Goal: Task Accomplishment & Management: Complete application form

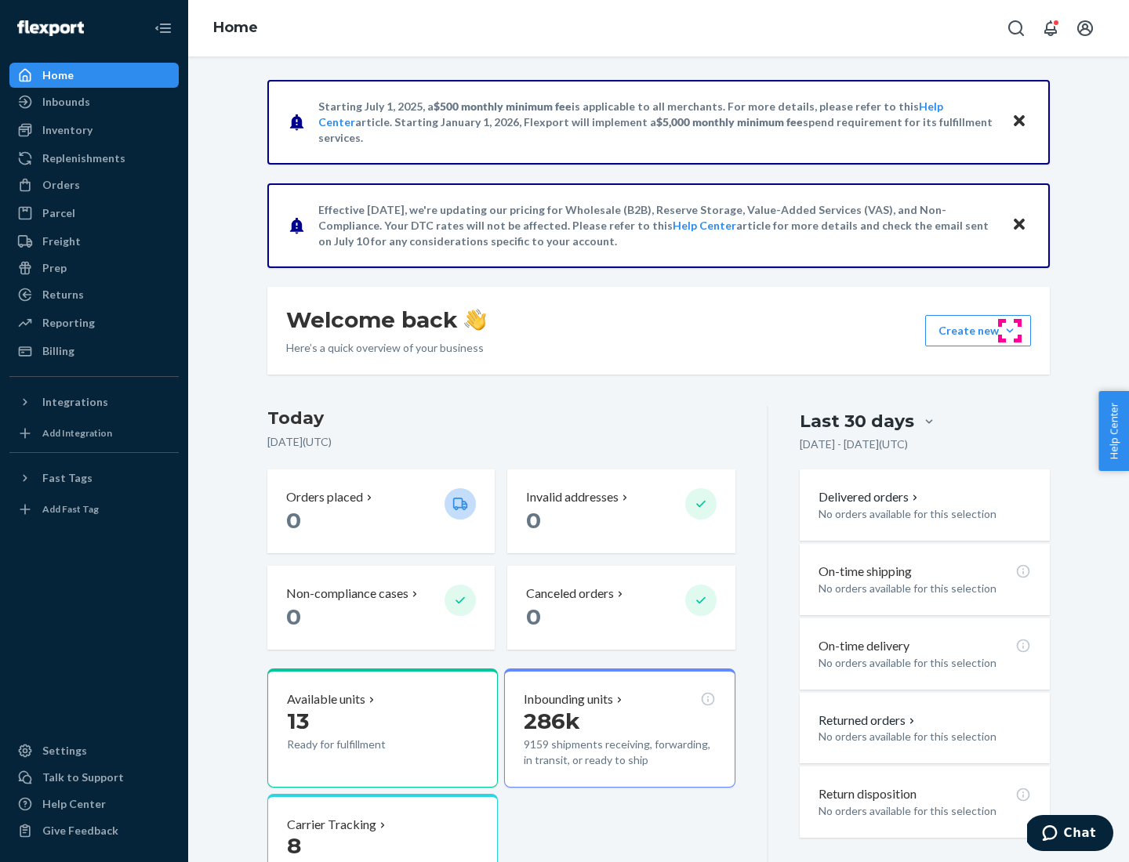
click at [1010, 331] on button "Create new Create new inbound Create new order Create new product" at bounding box center [978, 330] width 106 height 31
click at [94, 102] on div "Inbounds" at bounding box center [94, 102] width 166 height 22
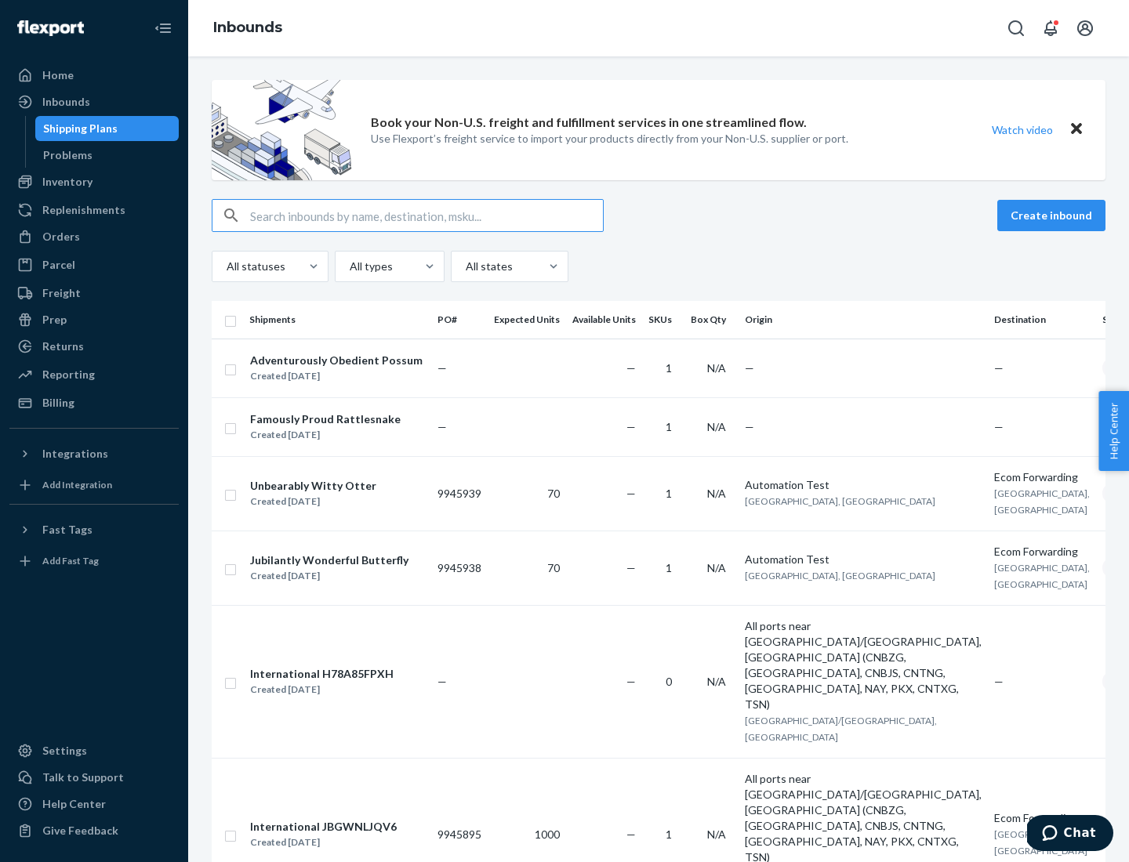
click at [1053, 216] on button "Create inbound" at bounding box center [1051, 215] width 108 height 31
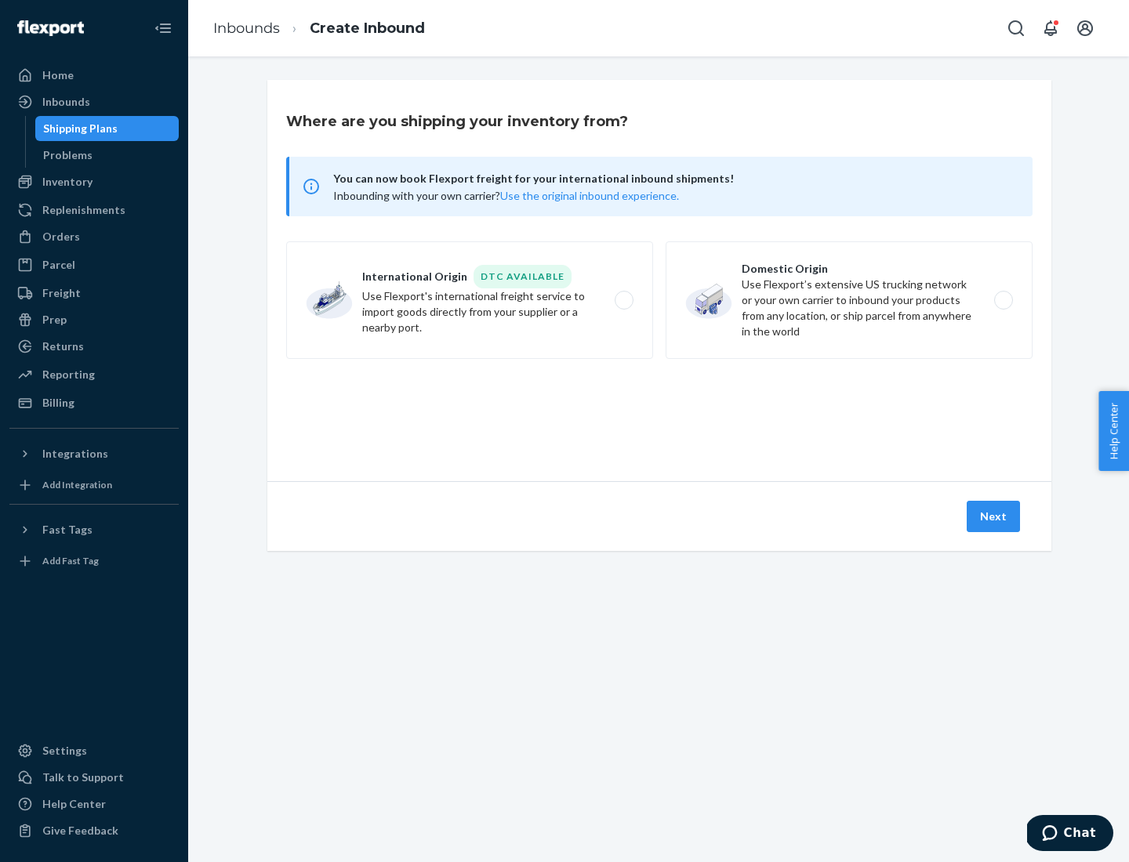
click at [849, 300] on label "Domestic Origin Use Flexport’s extensive US trucking network or your own carrie…" at bounding box center [848, 300] width 367 height 118
click at [1002, 300] on input "Domestic Origin Use Flexport’s extensive US trucking network or your own carrie…" at bounding box center [1007, 300] width 10 height 10
radio input "true"
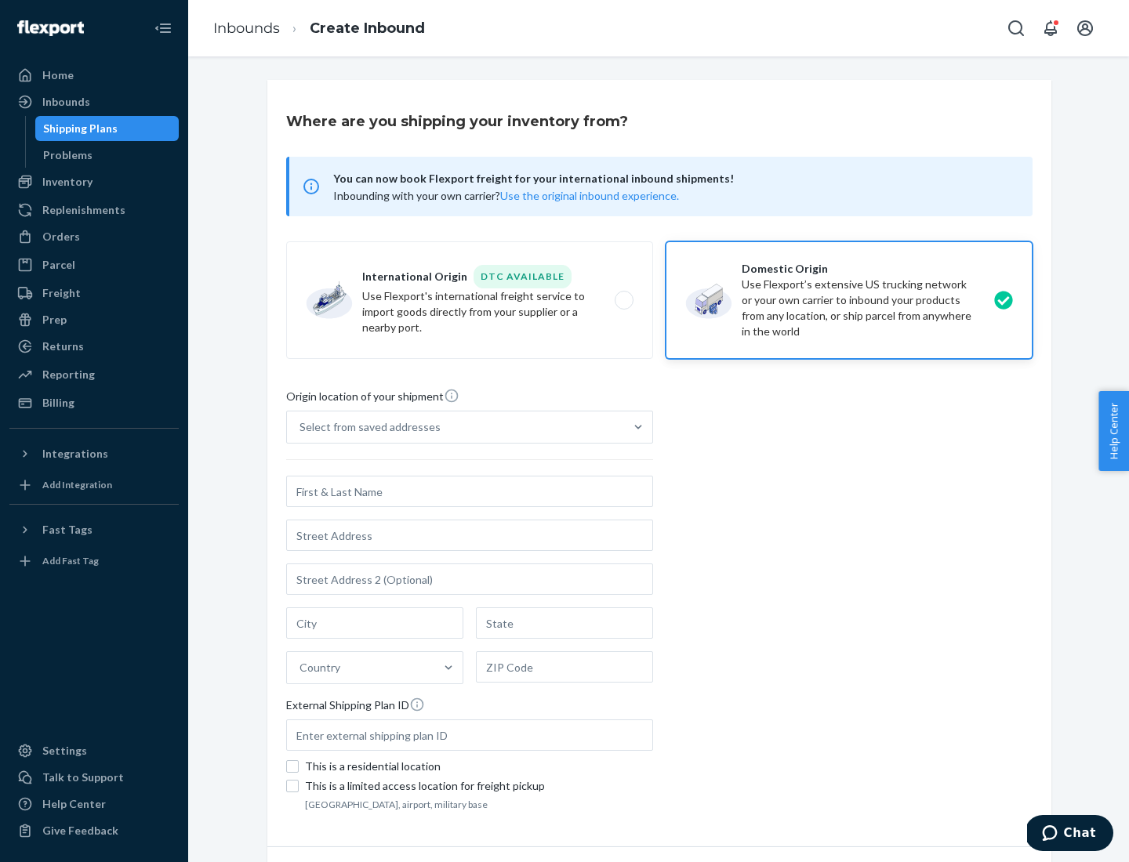
click at [366, 427] on div "Select from saved addresses" at bounding box center [369, 427] width 141 height 16
click at [301, 427] on input "Select from saved addresses" at bounding box center [300, 427] width 2 height 16
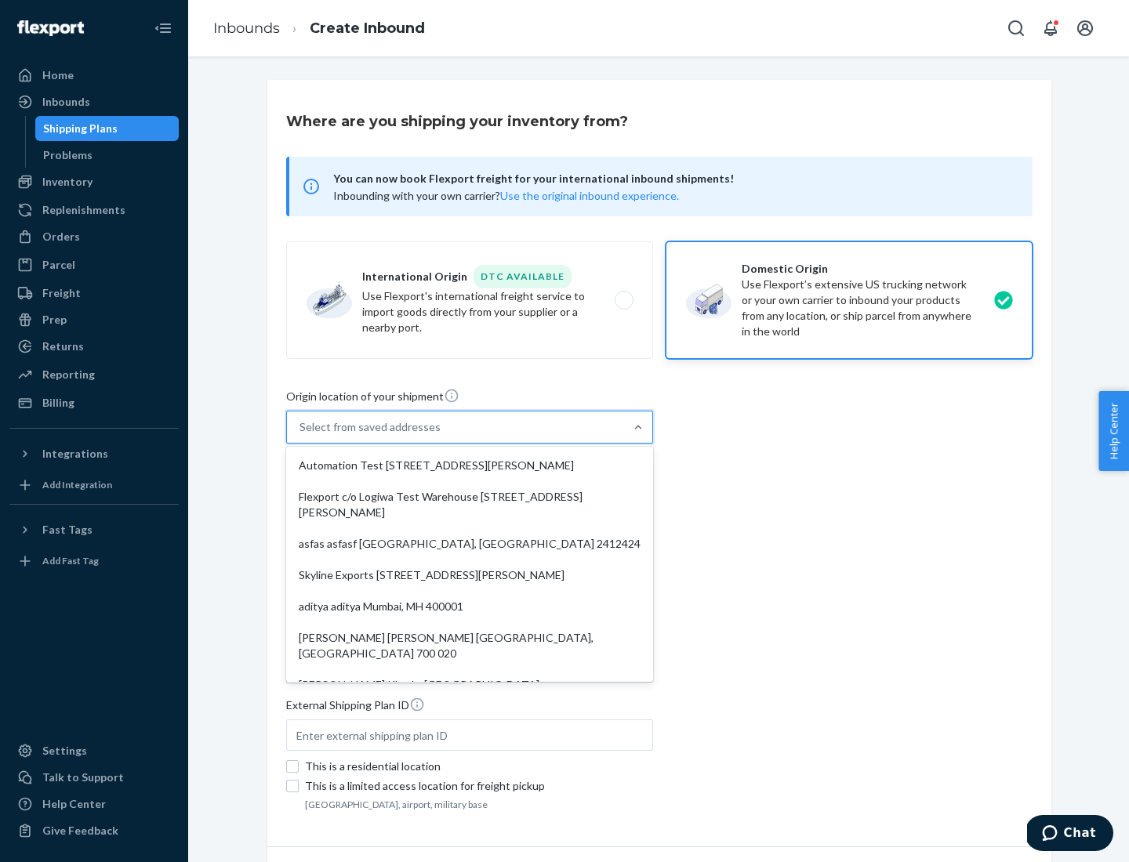
scroll to position [6, 0]
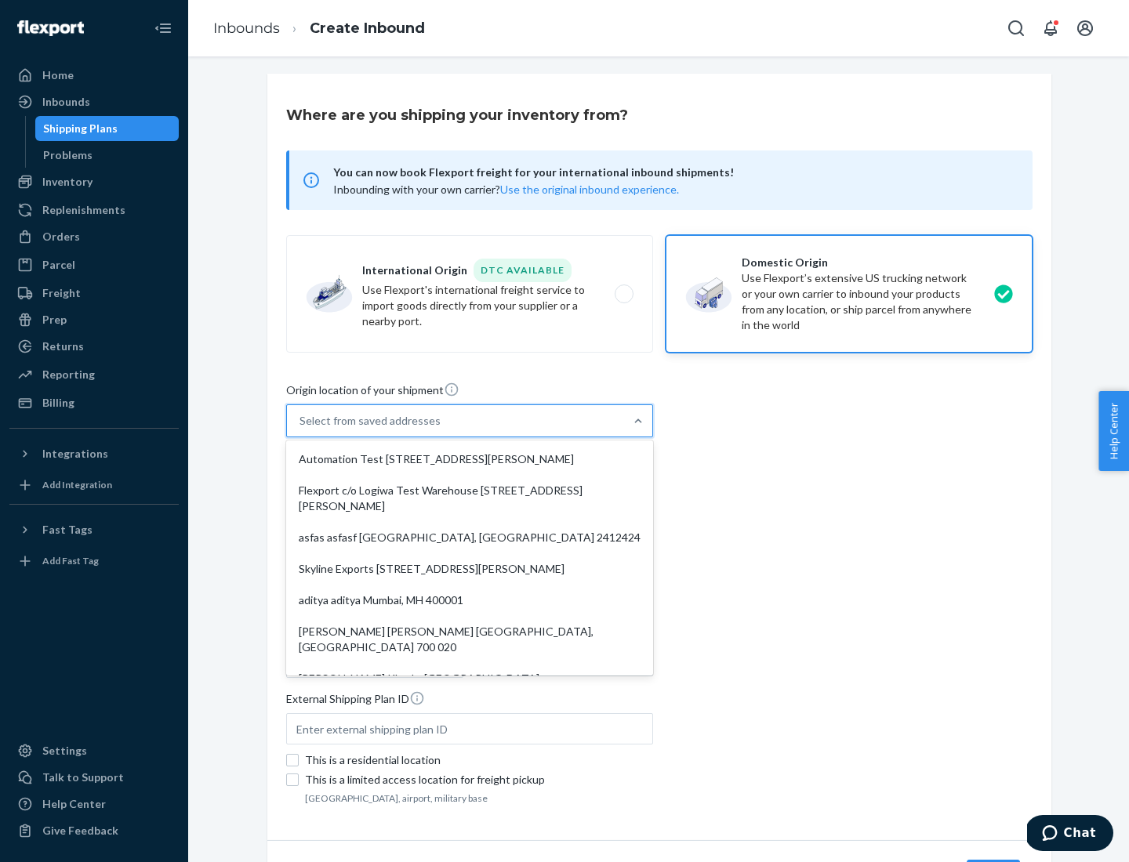
click at [470, 459] on div "Automation Test [STREET_ADDRESS][PERSON_NAME]" at bounding box center [469, 459] width 361 height 31
click at [301, 429] on input "option Automation Test [STREET_ADDRESS][PERSON_NAME]. 9 results available. Use …" at bounding box center [300, 421] width 2 height 16
type input "Automation Test"
type input "9th Floor"
type input "[GEOGRAPHIC_DATA]"
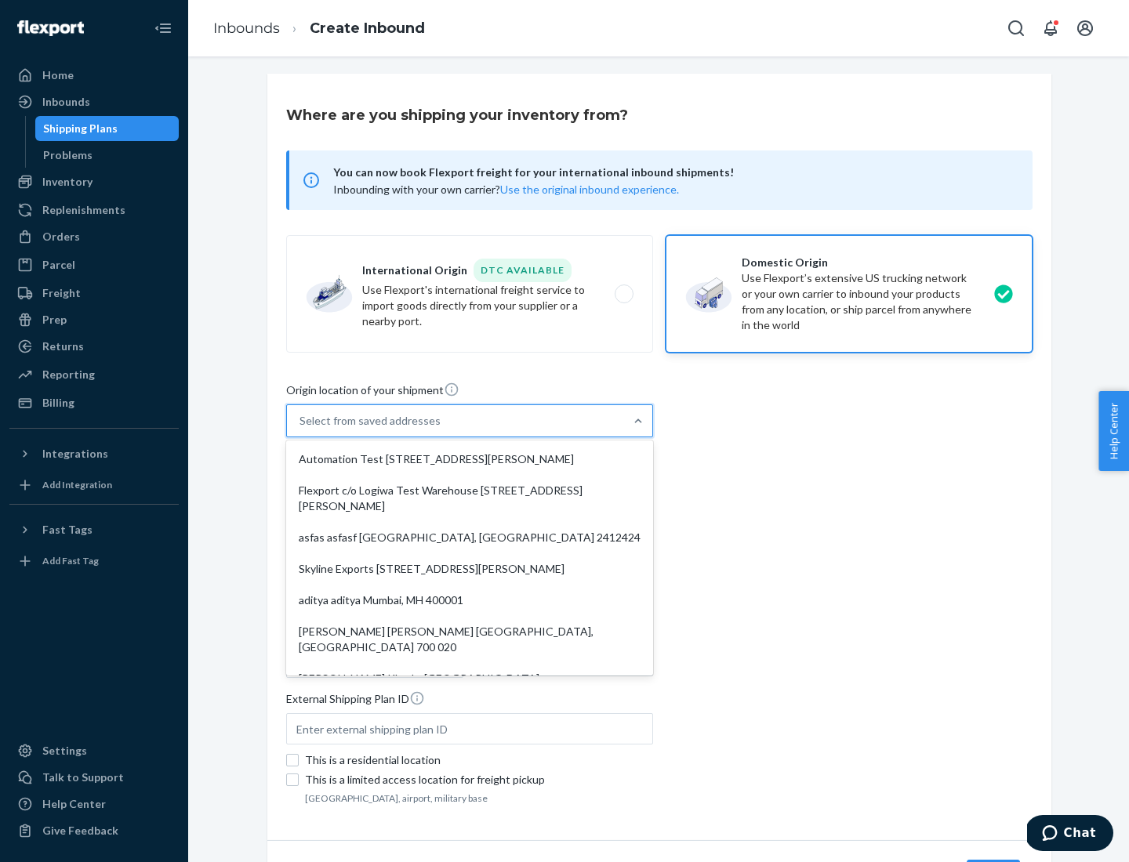
type input "CA"
type input "94104"
type input "[STREET_ADDRESS][PERSON_NAME]"
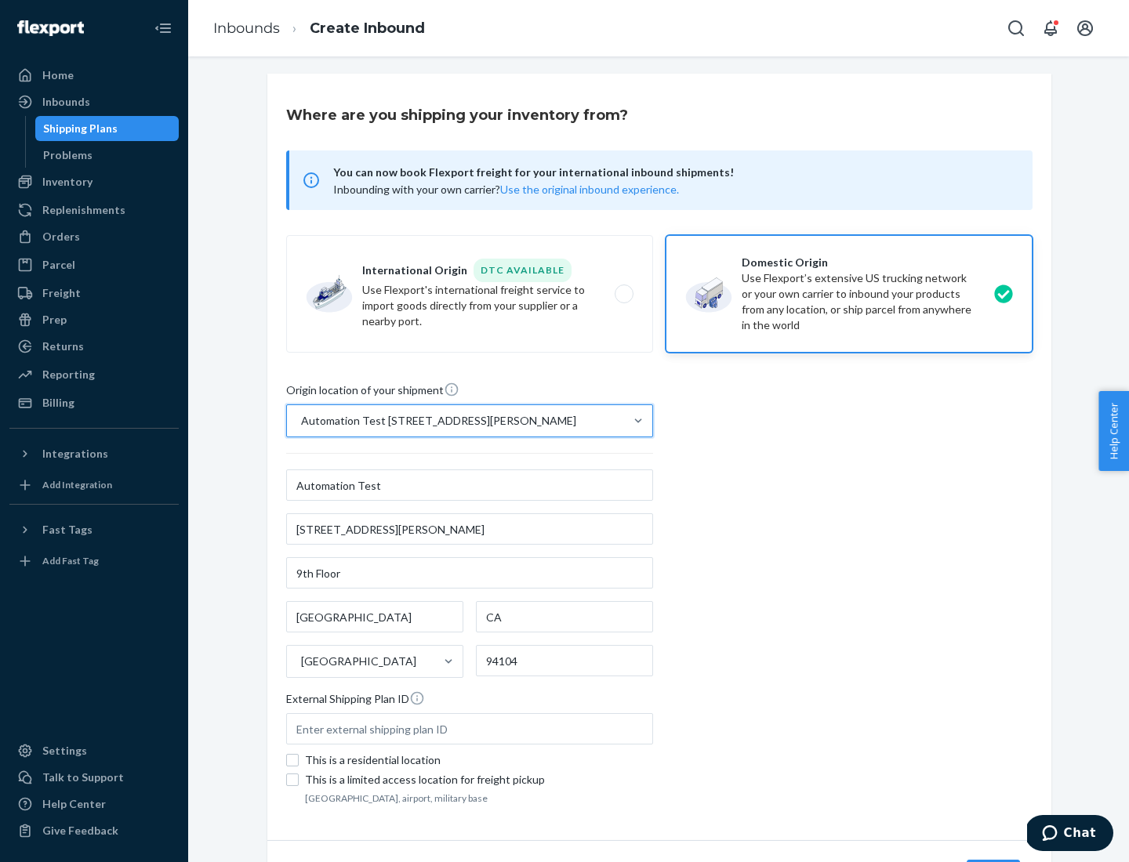
scroll to position [92, 0]
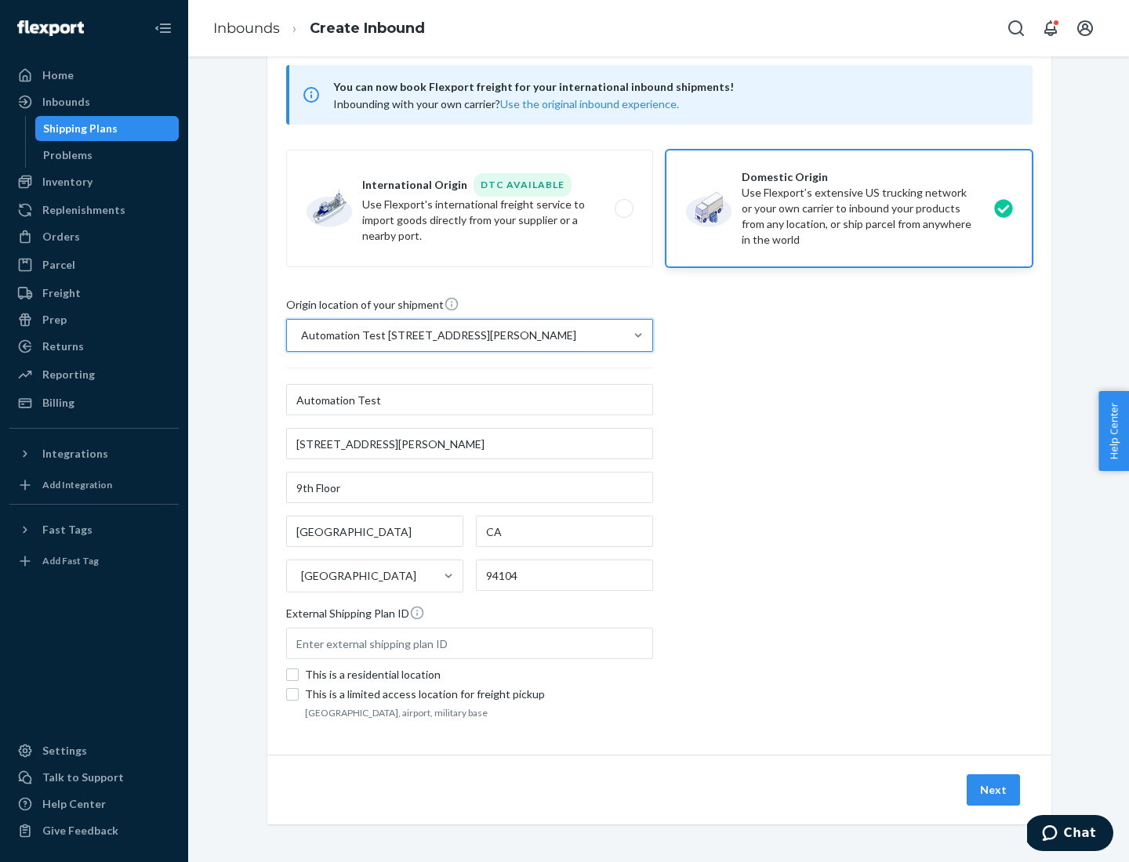
click at [994, 790] on button "Next" at bounding box center [992, 789] width 53 height 31
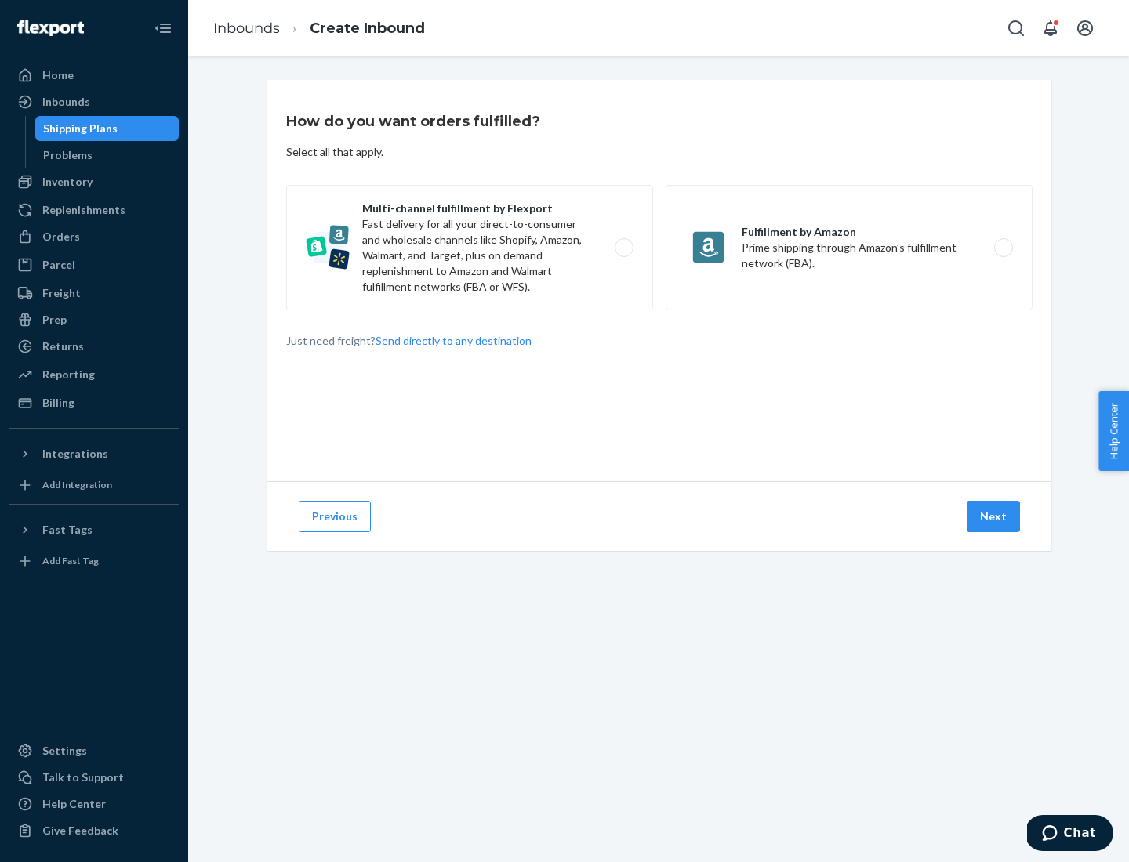
click at [470, 248] on label "Multi-channel fulfillment by Flexport Fast delivery for all your direct-to-cons…" at bounding box center [469, 247] width 367 height 125
click at [623, 248] on input "Multi-channel fulfillment by Flexport Fast delivery for all your direct-to-cons…" at bounding box center [628, 248] width 10 height 10
radio input "true"
click at [994, 517] on button "Next" at bounding box center [992, 516] width 53 height 31
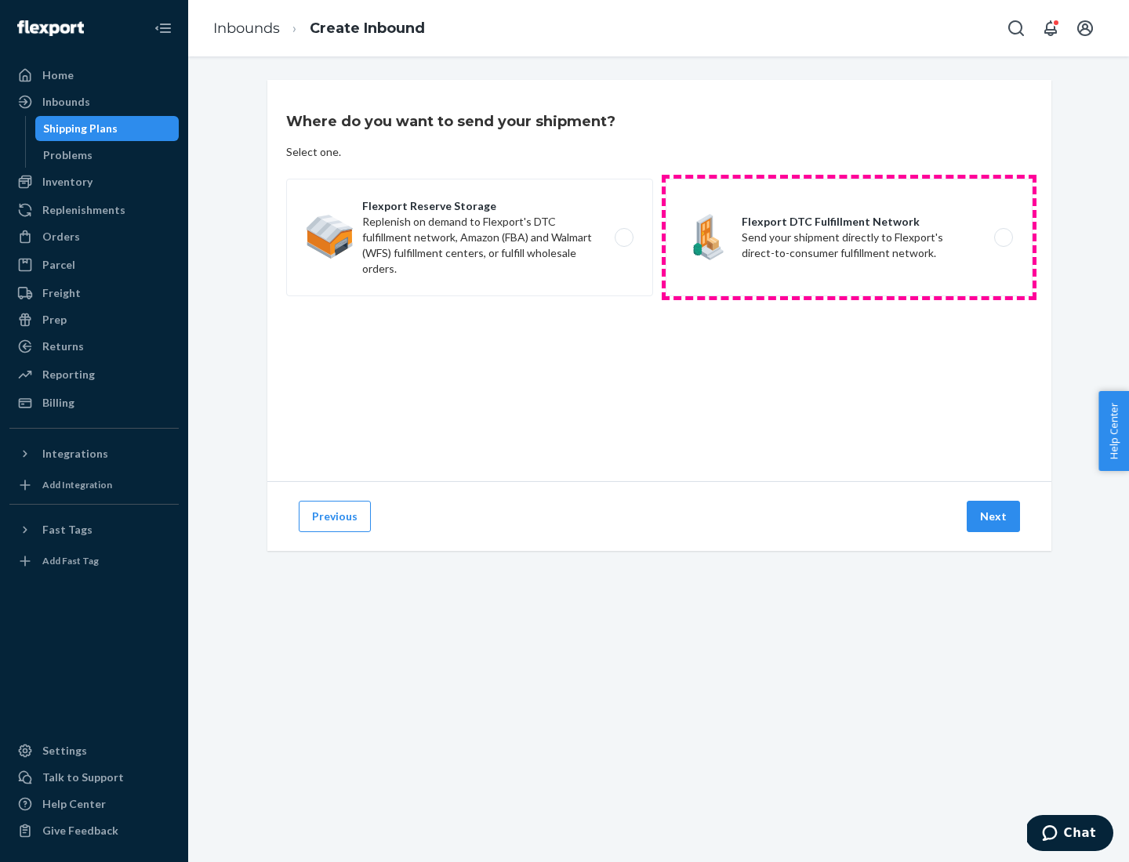
click at [849, 237] on label "Flexport DTC Fulfillment Network Send your shipment directly to Flexport's dire…" at bounding box center [848, 238] width 367 height 118
click at [1002, 237] on input "Flexport DTC Fulfillment Network Send your shipment directly to Flexport's dire…" at bounding box center [1007, 238] width 10 height 10
radio input "true"
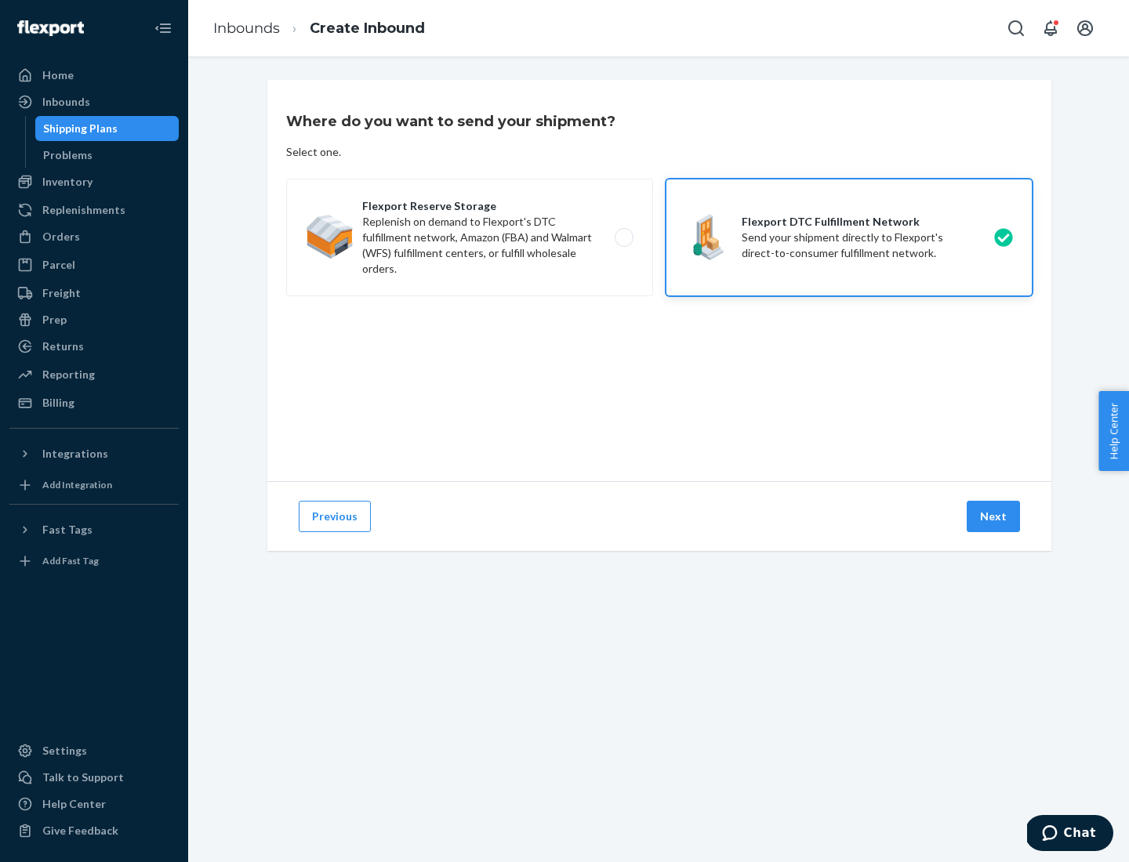
click at [994, 517] on button "Next" at bounding box center [992, 516] width 53 height 31
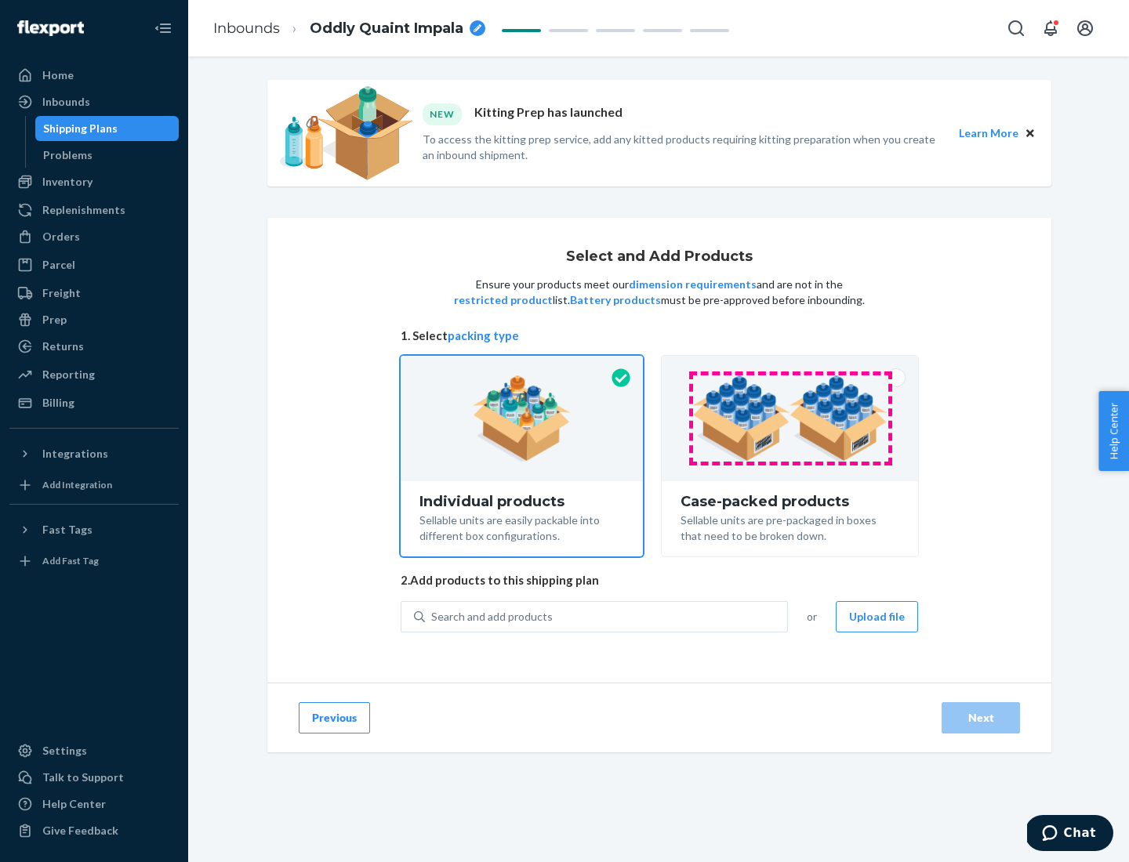
click at [790, 419] on img at bounding box center [789, 418] width 195 height 86
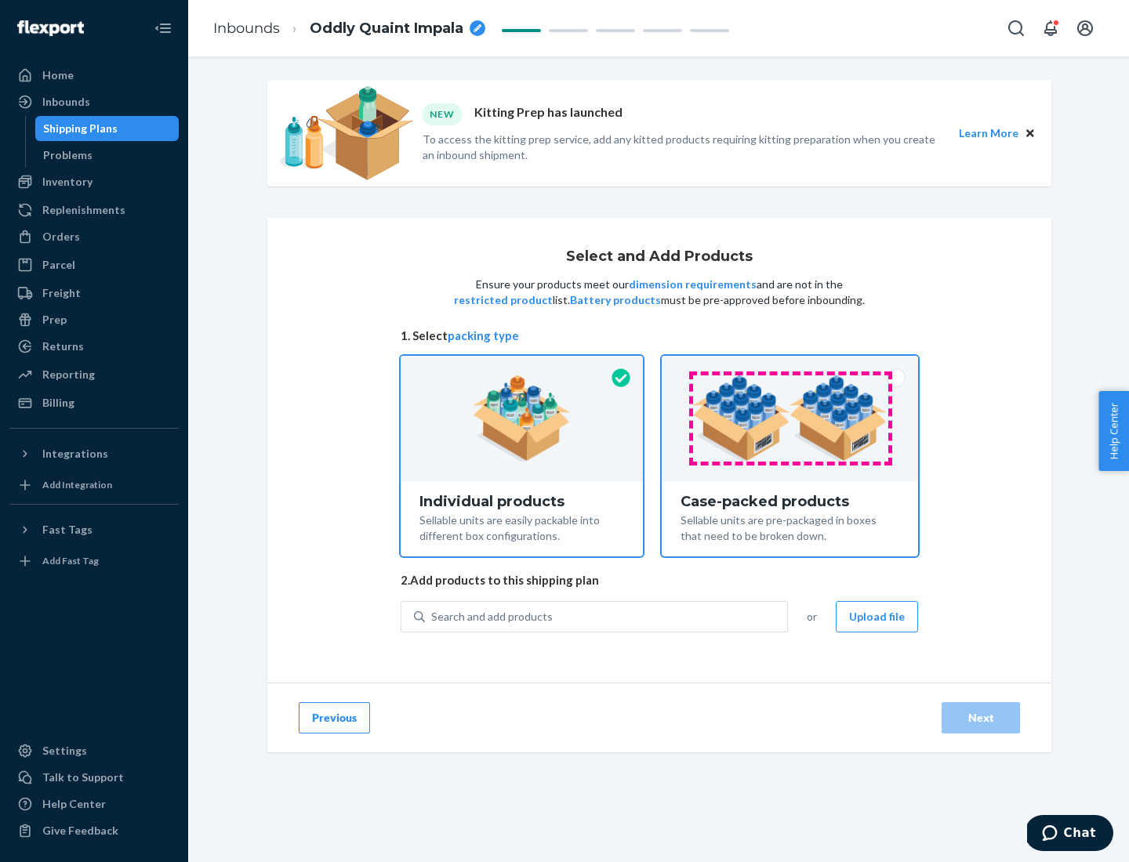
click at [790, 366] on input "Case-packed products Sellable units are pre-packaged in boxes that need to be b…" at bounding box center [790, 361] width 10 height 10
radio input "true"
radio input "false"
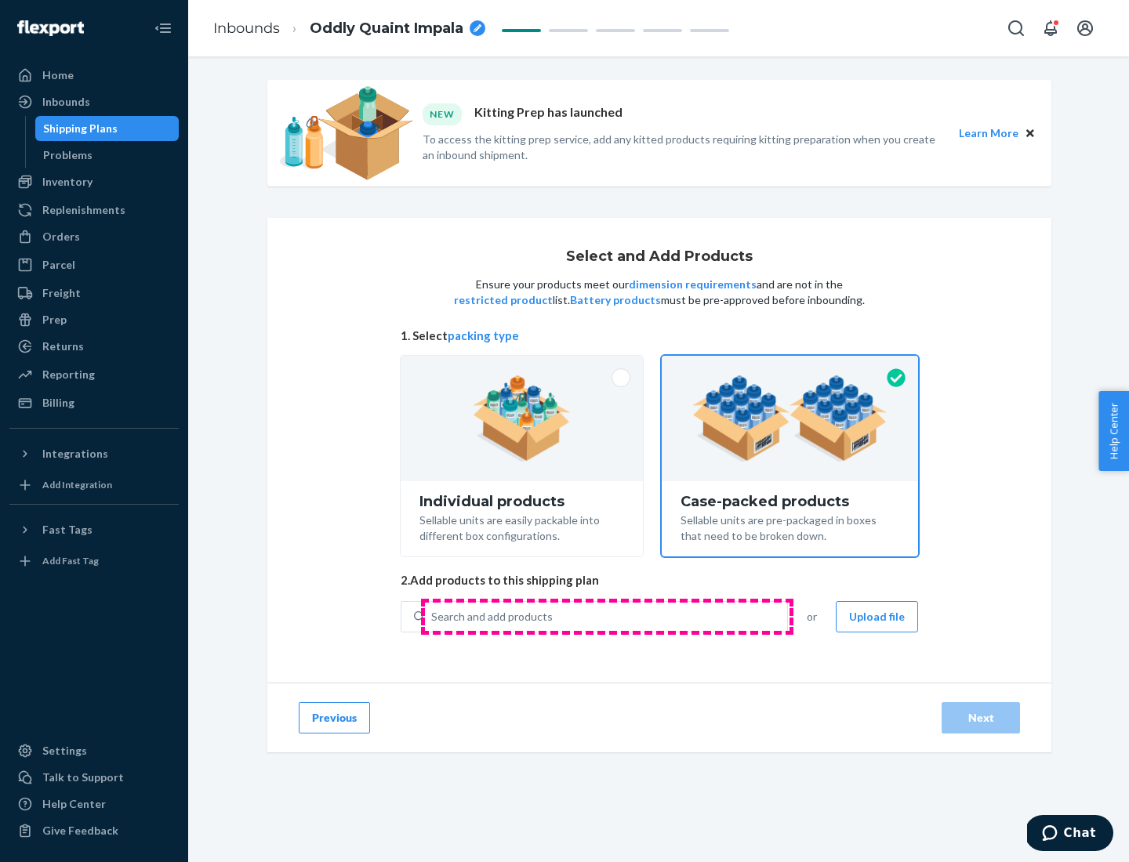
click at [607, 616] on div "Search and add products" at bounding box center [606, 617] width 362 height 28
click at [433, 616] on input "Search and add products" at bounding box center [432, 617] width 2 height 16
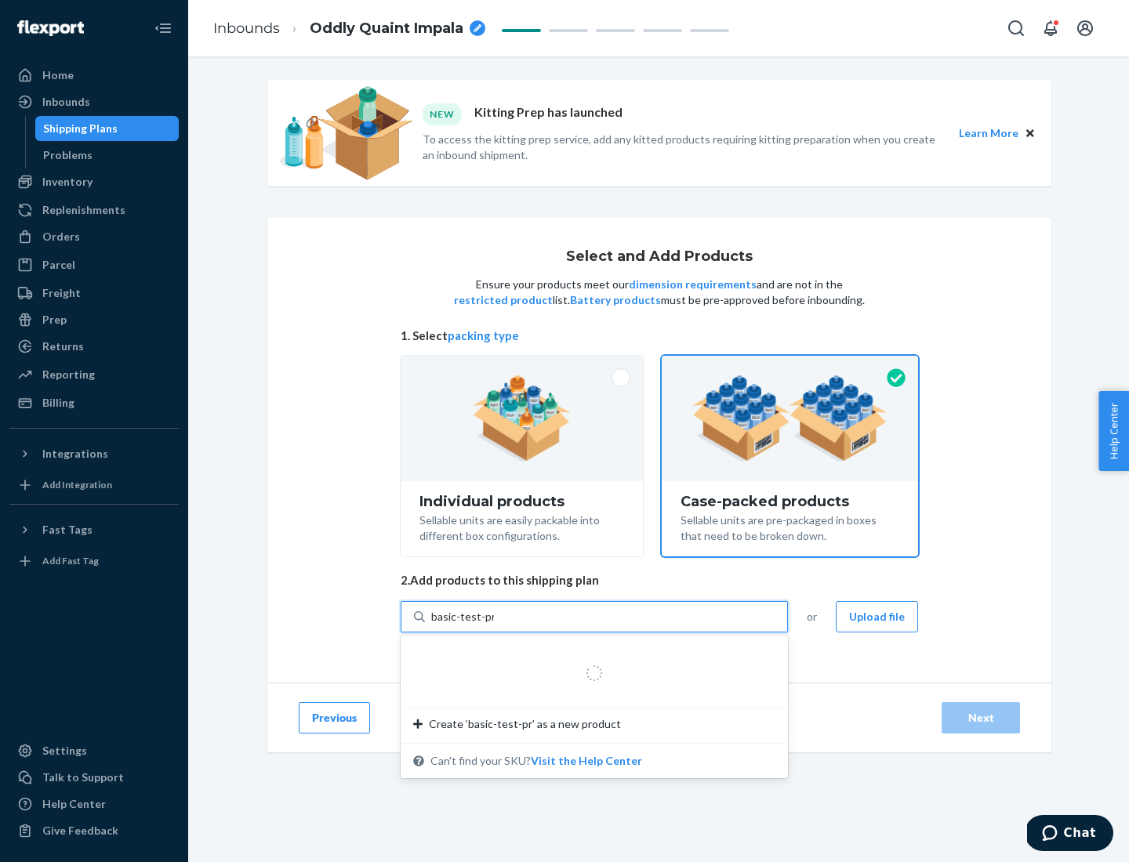
type input "basic-test-product-1"
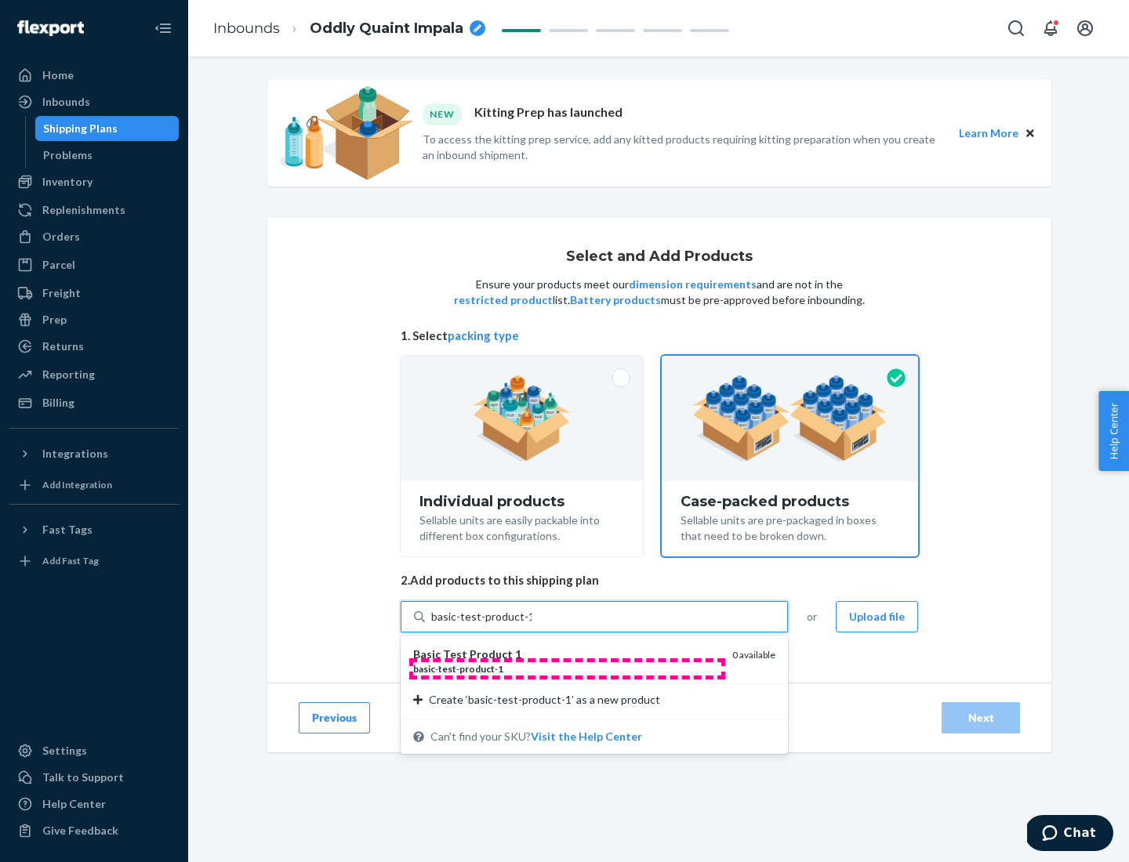
click at [567, 669] on div "basic - test - product - 1" at bounding box center [566, 668] width 306 height 13
click at [531, 625] on input "basic-test-product-1" at bounding box center [481, 617] width 100 height 16
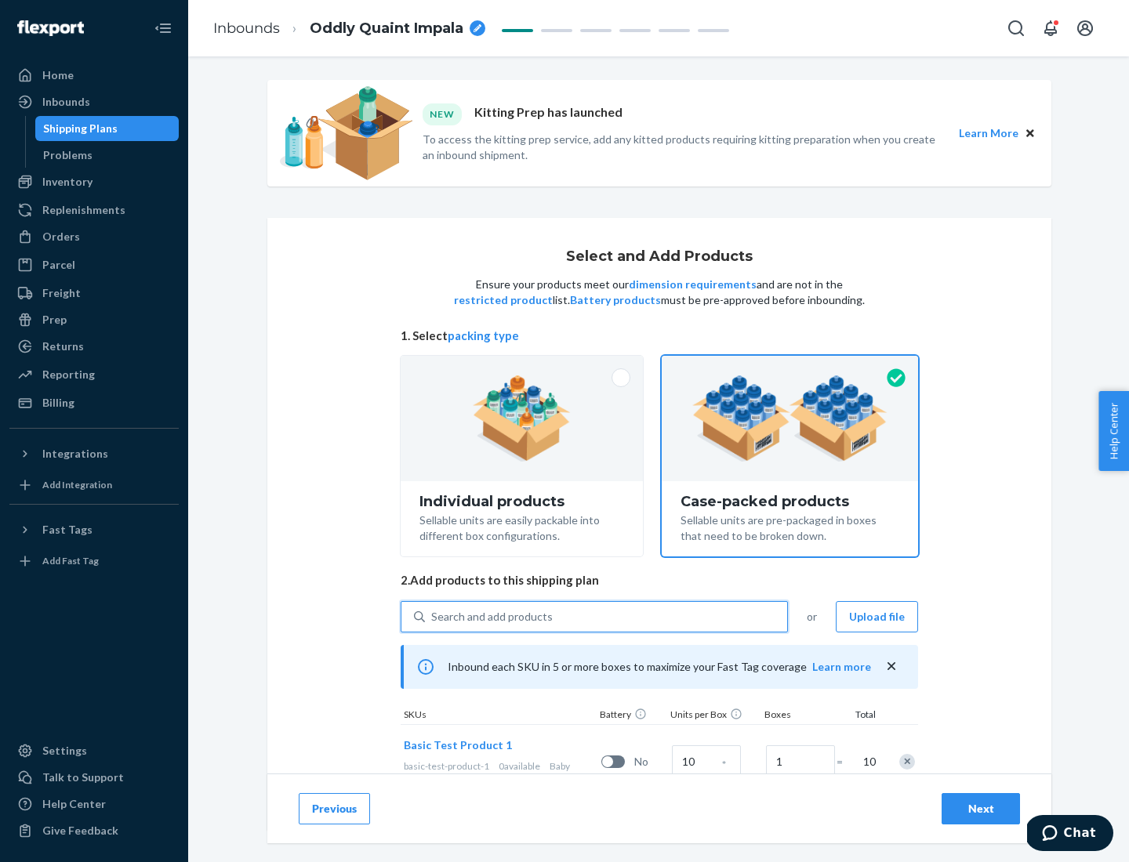
scroll to position [56, 0]
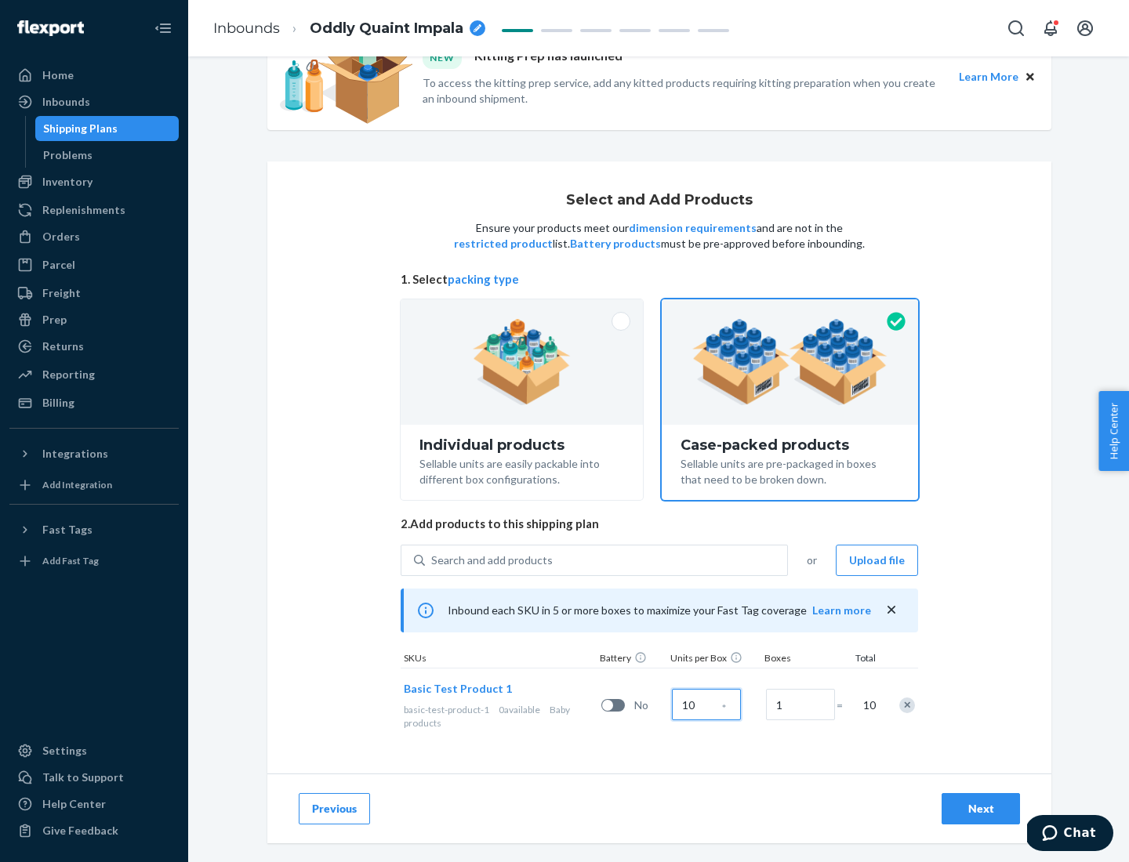
type input "10"
type input "7"
click at [981, 809] on div "Next" at bounding box center [981, 809] width 52 height 16
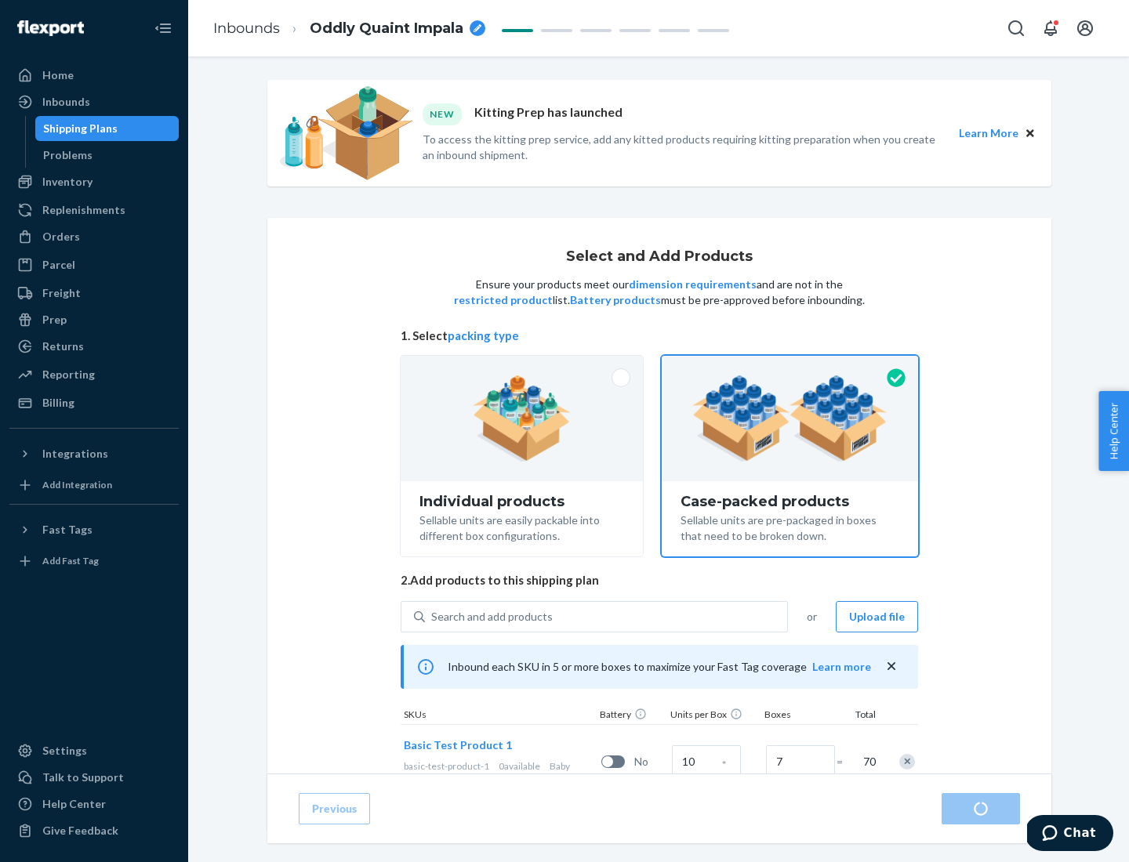
radio input "true"
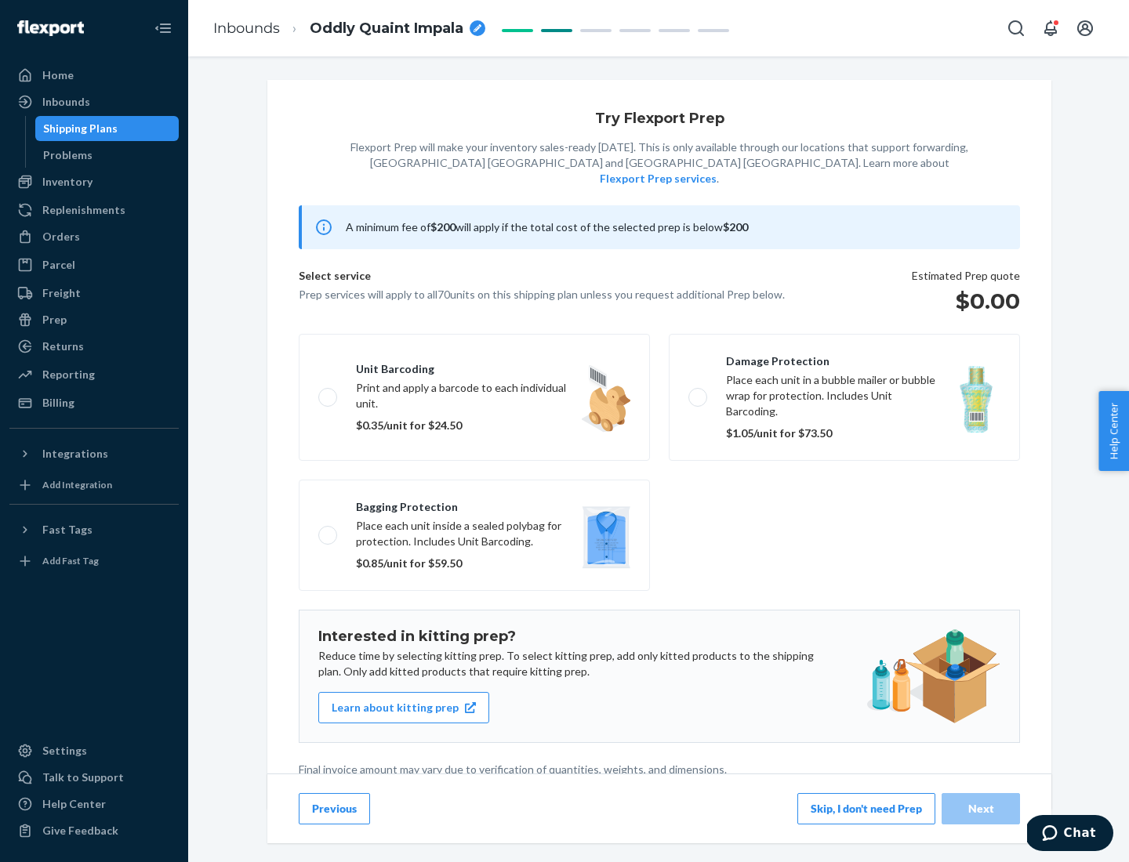
scroll to position [4, 0]
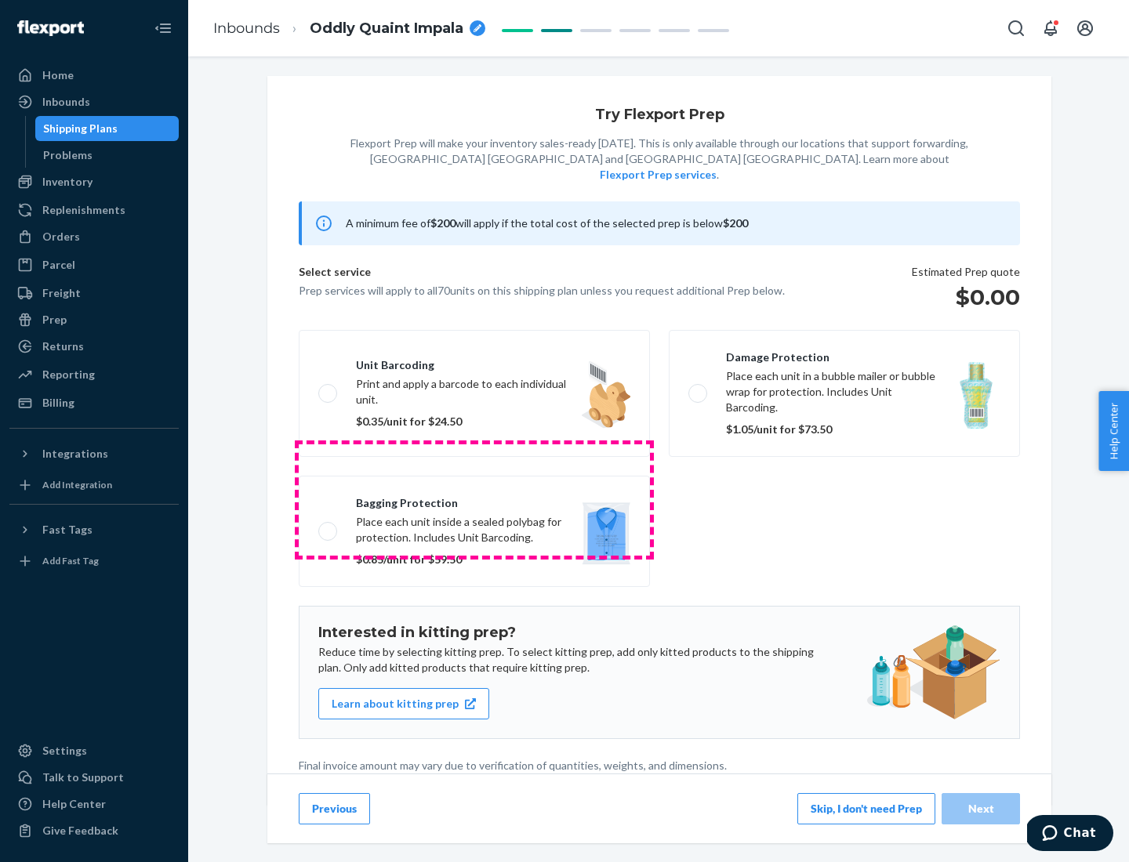
click at [474, 499] on label "Bagging protection Place each unit inside a sealed polybag for protection. Incl…" at bounding box center [474, 531] width 351 height 111
click at [328, 526] on input "Bagging protection Place each unit inside a sealed polybag for protection. Incl…" at bounding box center [323, 531] width 10 height 10
checkbox input "true"
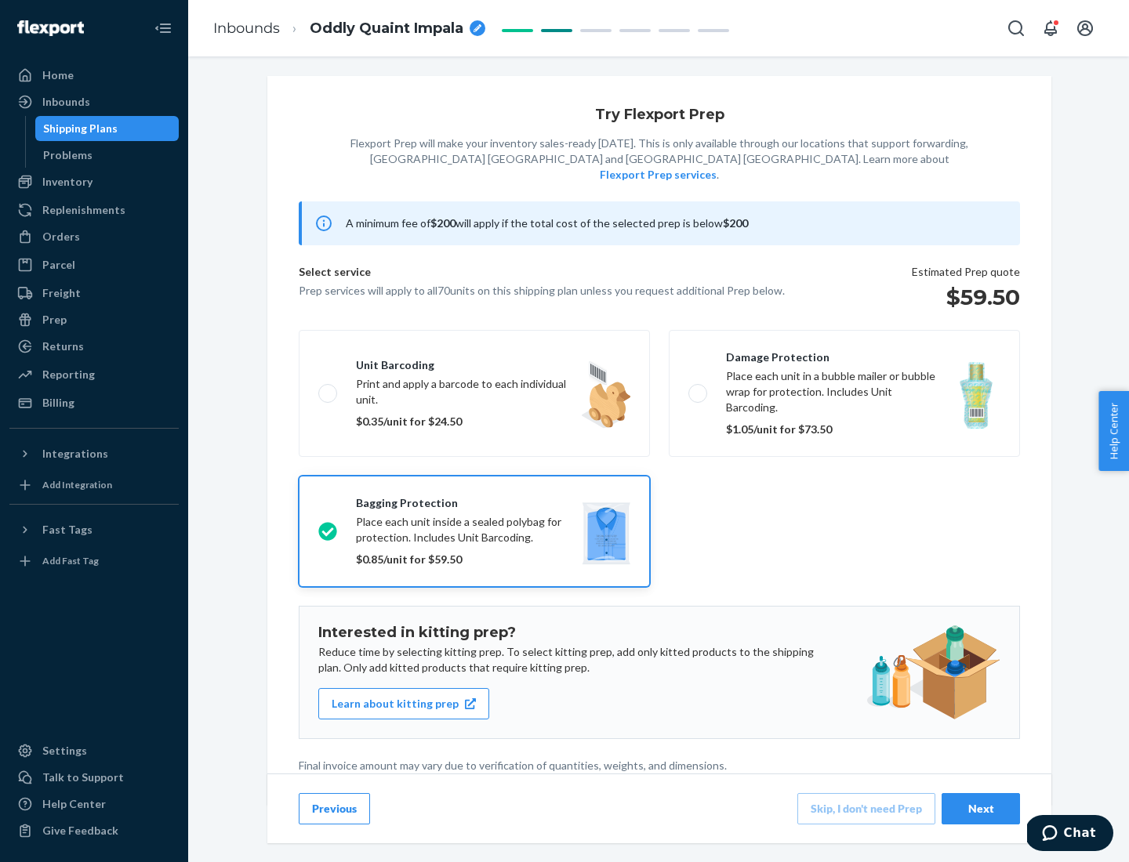
click at [981, 808] on div "Next" at bounding box center [981, 809] width 52 height 16
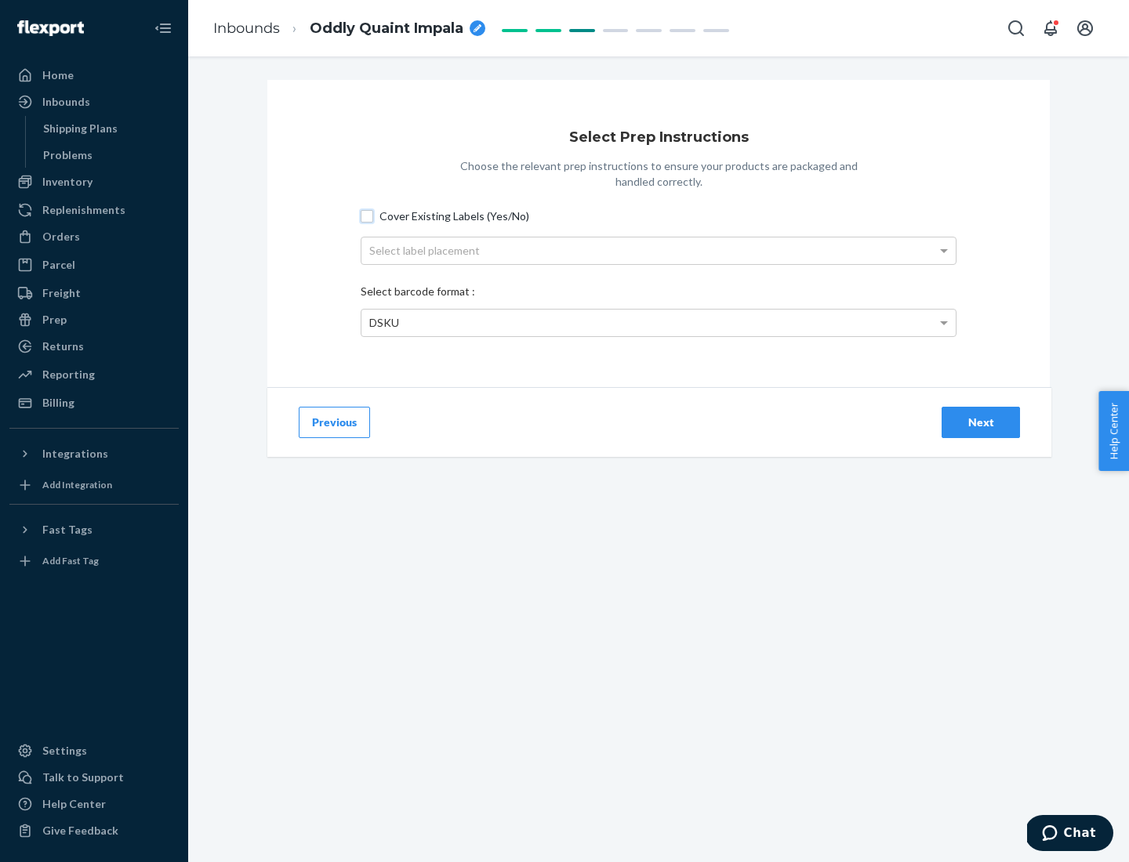
click at [367, 216] on input "Cover Existing Labels (Yes/No)" at bounding box center [367, 216] width 13 height 13
checkbox input "true"
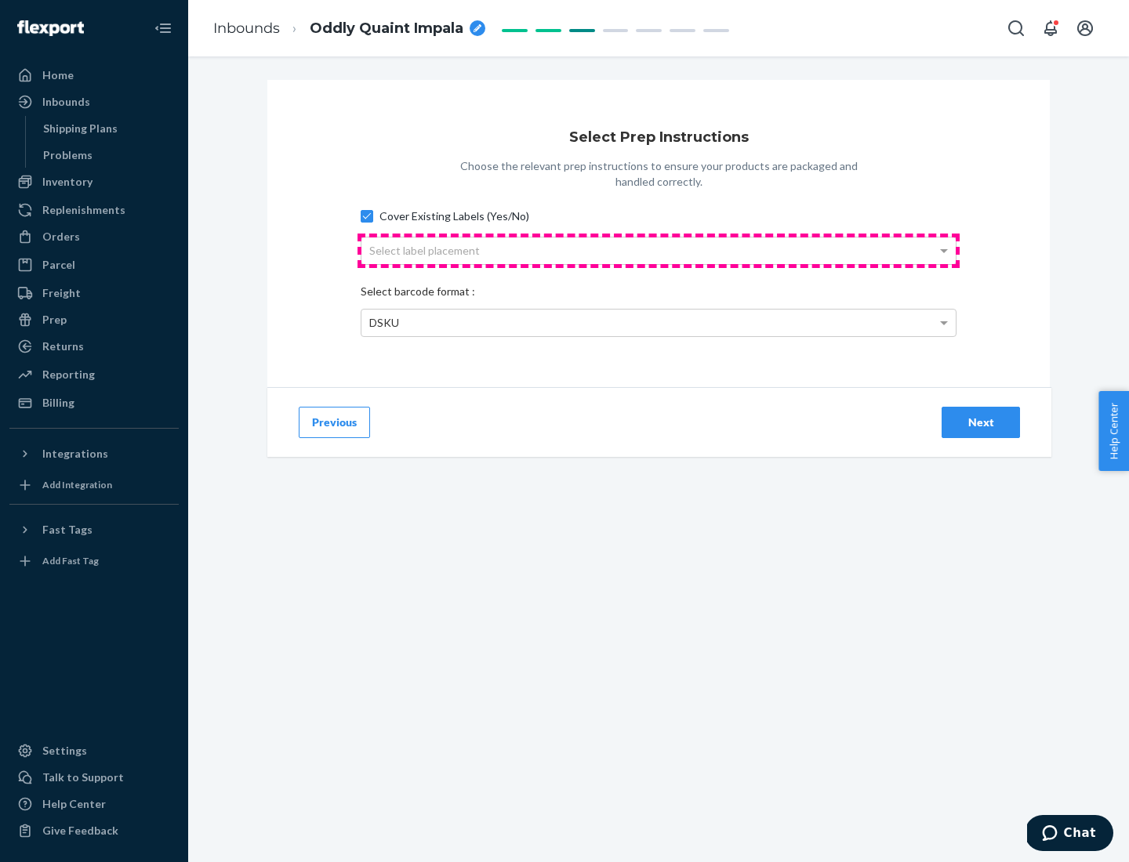
click at [658, 250] on div "Select label placement" at bounding box center [658, 250] width 594 height 27
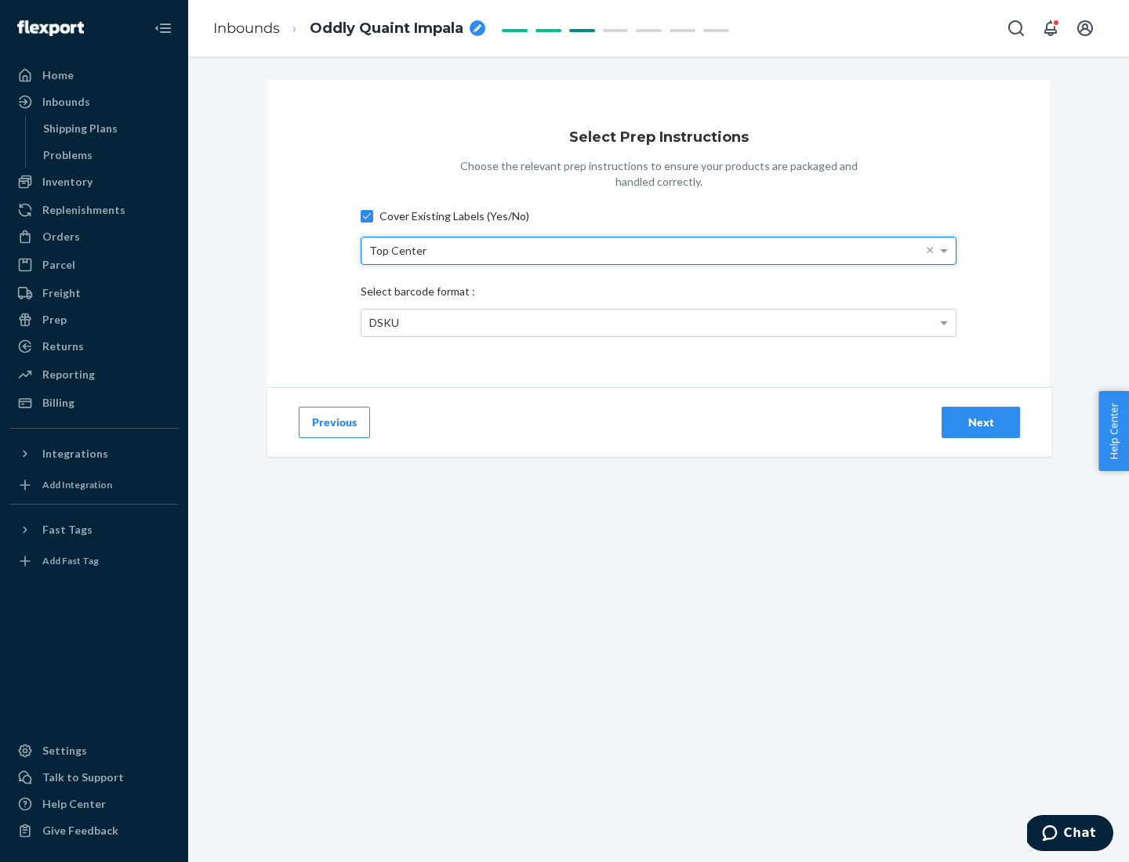
click at [658, 322] on div "DSKU" at bounding box center [658, 323] width 594 height 27
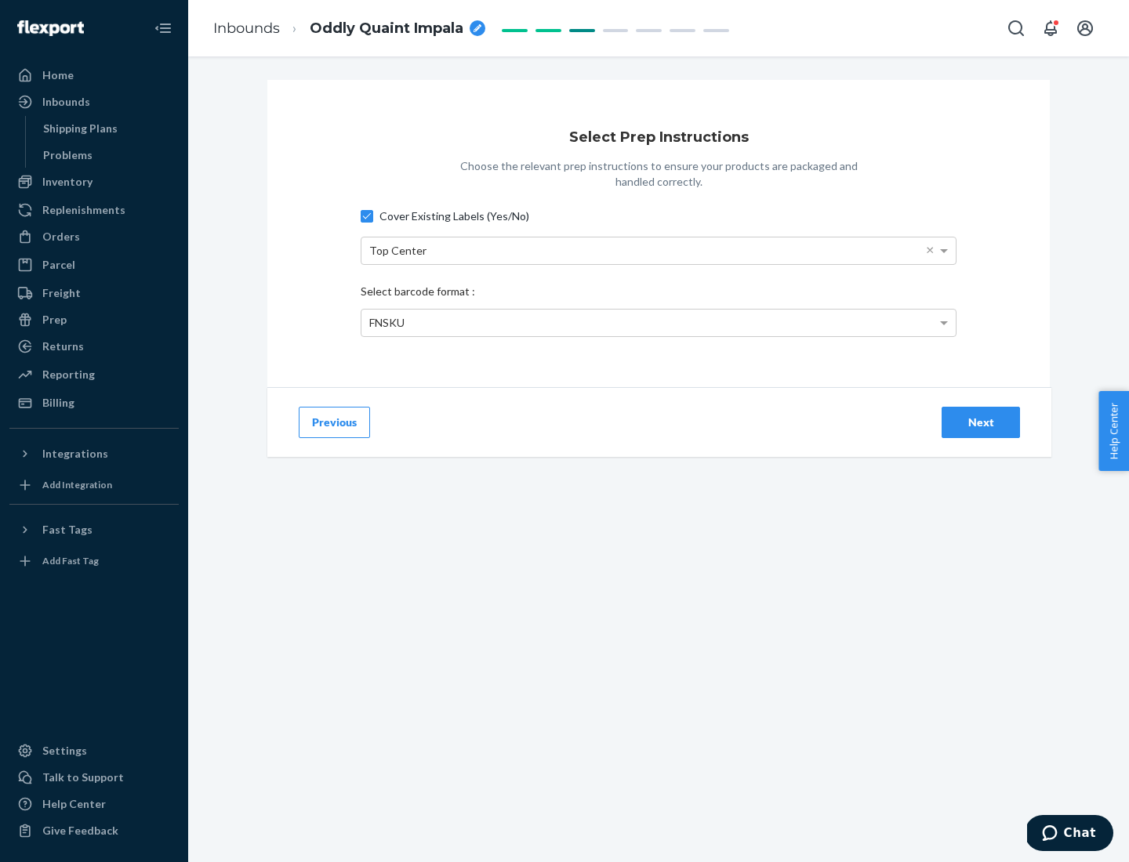
click at [981, 422] on div "Next" at bounding box center [981, 423] width 52 height 16
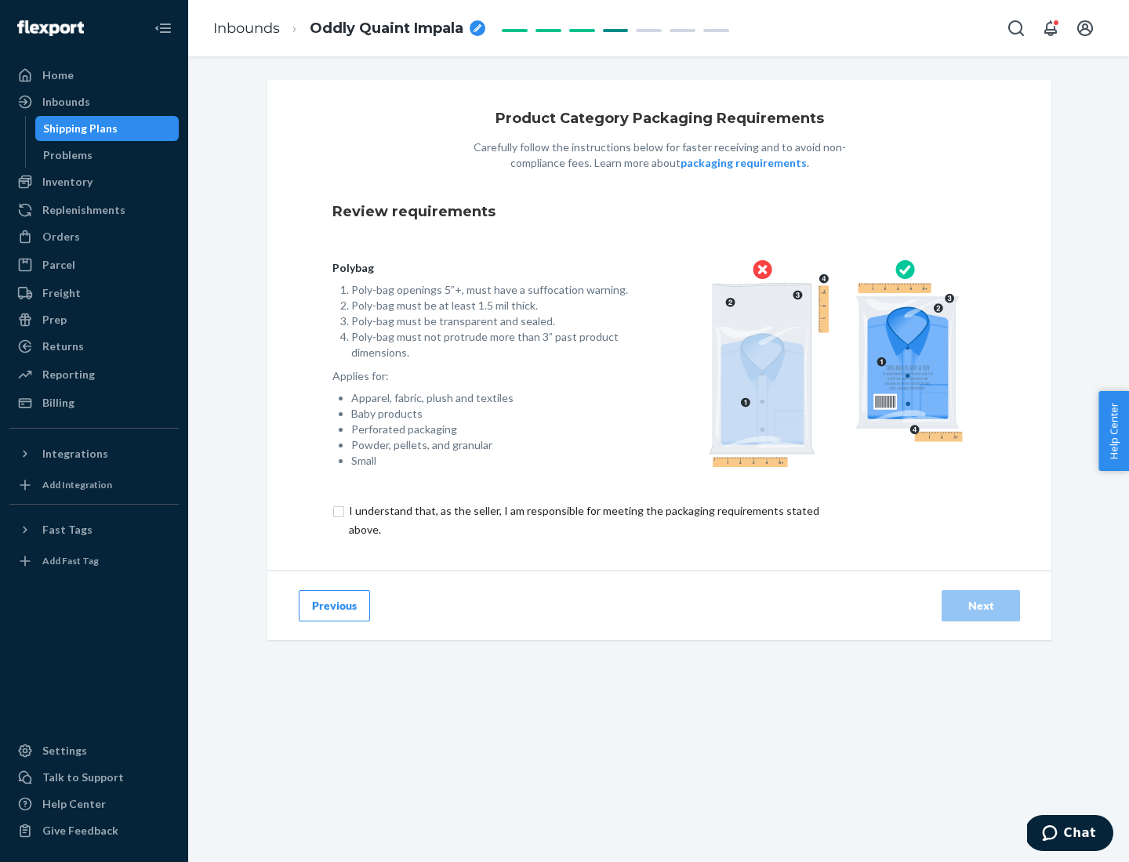
click at [582, 520] on input "checkbox" at bounding box center [592, 521] width 521 height 38
checkbox input "true"
click at [981, 605] on div "Next" at bounding box center [981, 606] width 52 height 16
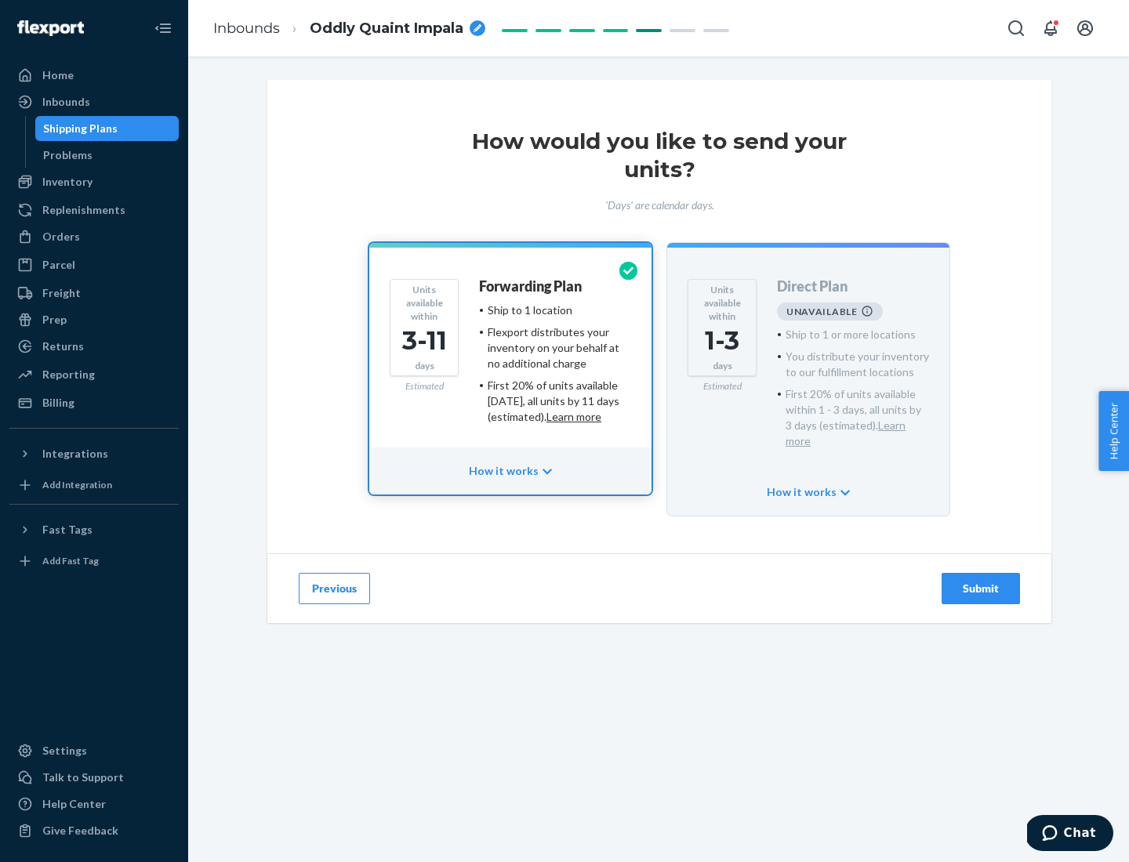
click at [531, 286] on h4 "Forwarding Plan" at bounding box center [530, 287] width 103 height 16
click at [981, 581] on div "Submit" at bounding box center [981, 589] width 52 height 16
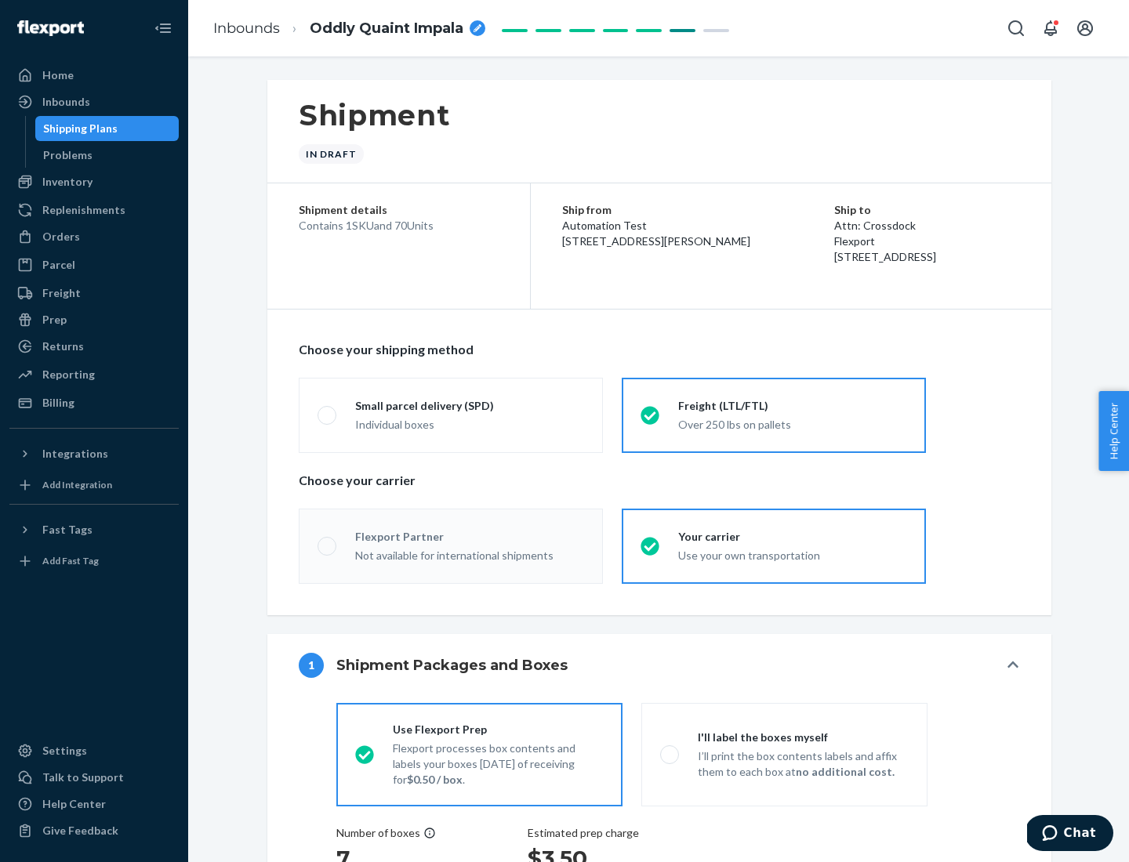
radio input "true"
radio input "false"
radio input "true"
radio input "false"
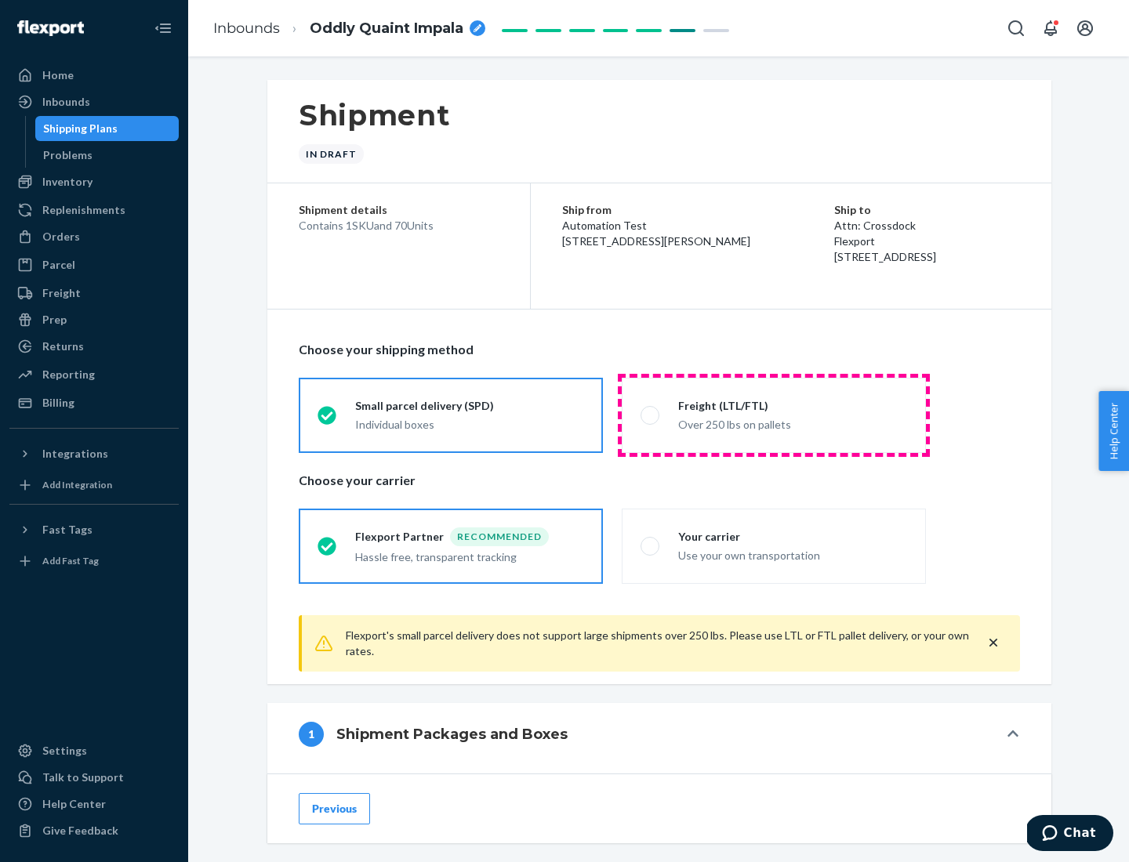
click at [774, 415] on div "Over 250 lbs on pallets" at bounding box center [792, 423] width 229 height 19
click at [651, 415] on input "Freight (LTL/FTL) Over 250 lbs on pallets" at bounding box center [645, 415] width 10 height 10
radio input "true"
radio input "false"
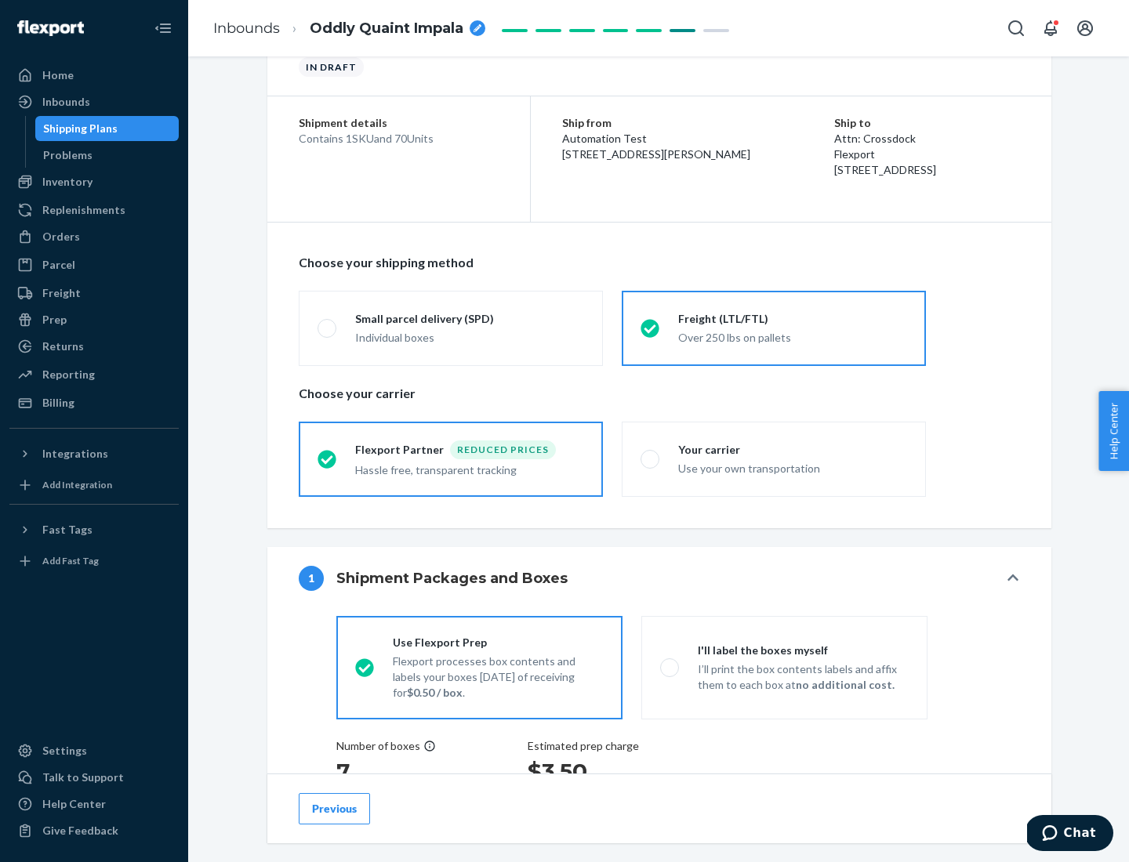
click at [774, 459] on div "Use your own transportation" at bounding box center [792, 467] width 229 height 19
click at [651, 459] on input "Your carrier Use your own transportation" at bounding box center [645, 459] width 10 height 10
radio input "true"
radio input "false"
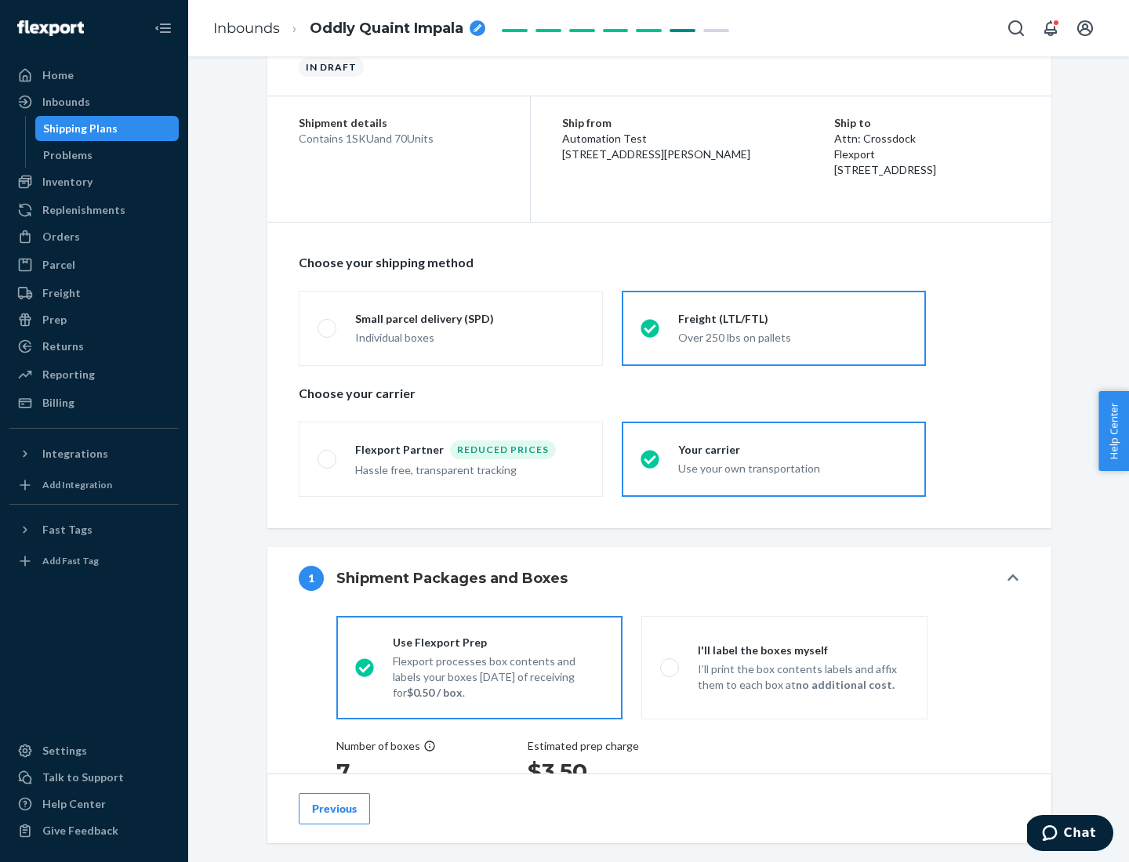
scroll to position [295, 0]
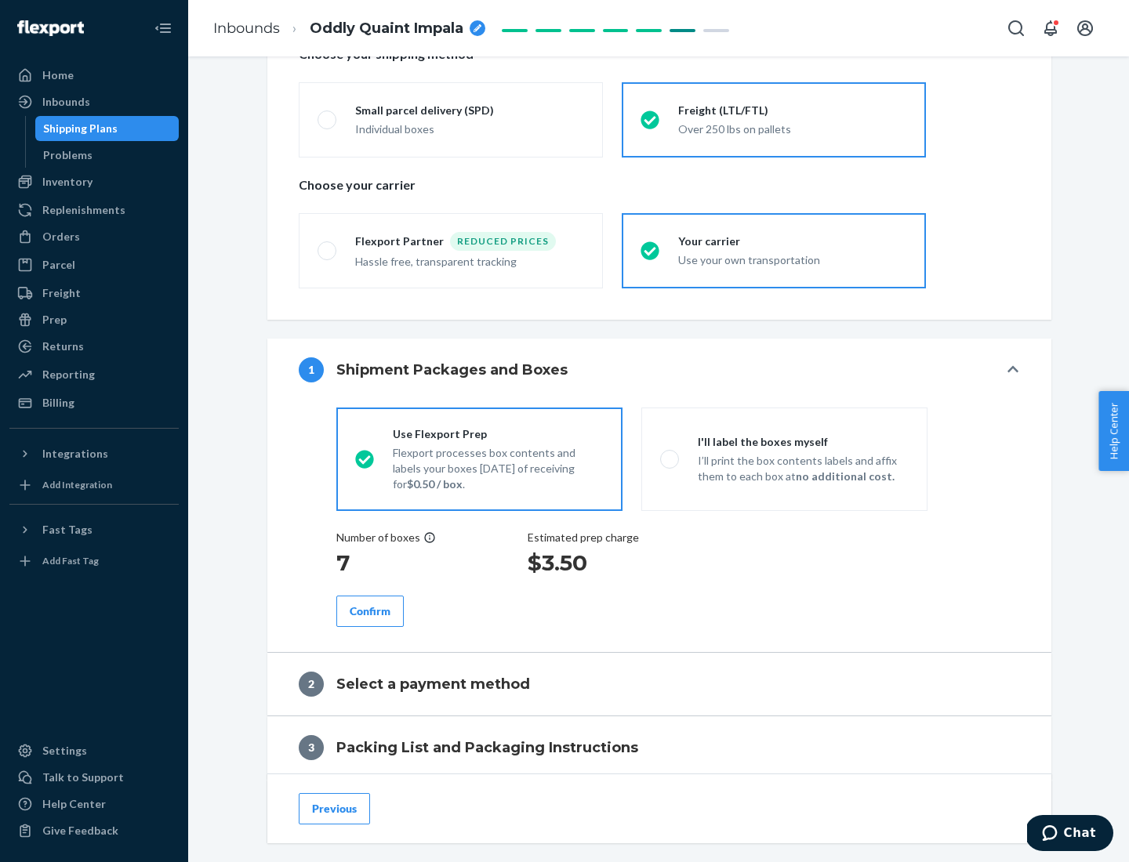
click at [784, 459] on p "I’ll print the box contents labels and affix them to each box at no additional …" at bounding box center [803, 468] width 211 height 31
click at [670, 459] on input "I'll label the boxes myself I’ll print the box contents labels and affix them t…" at bounding box center [665, 459] width 10 height 10
radio input "true"
radio input "false"
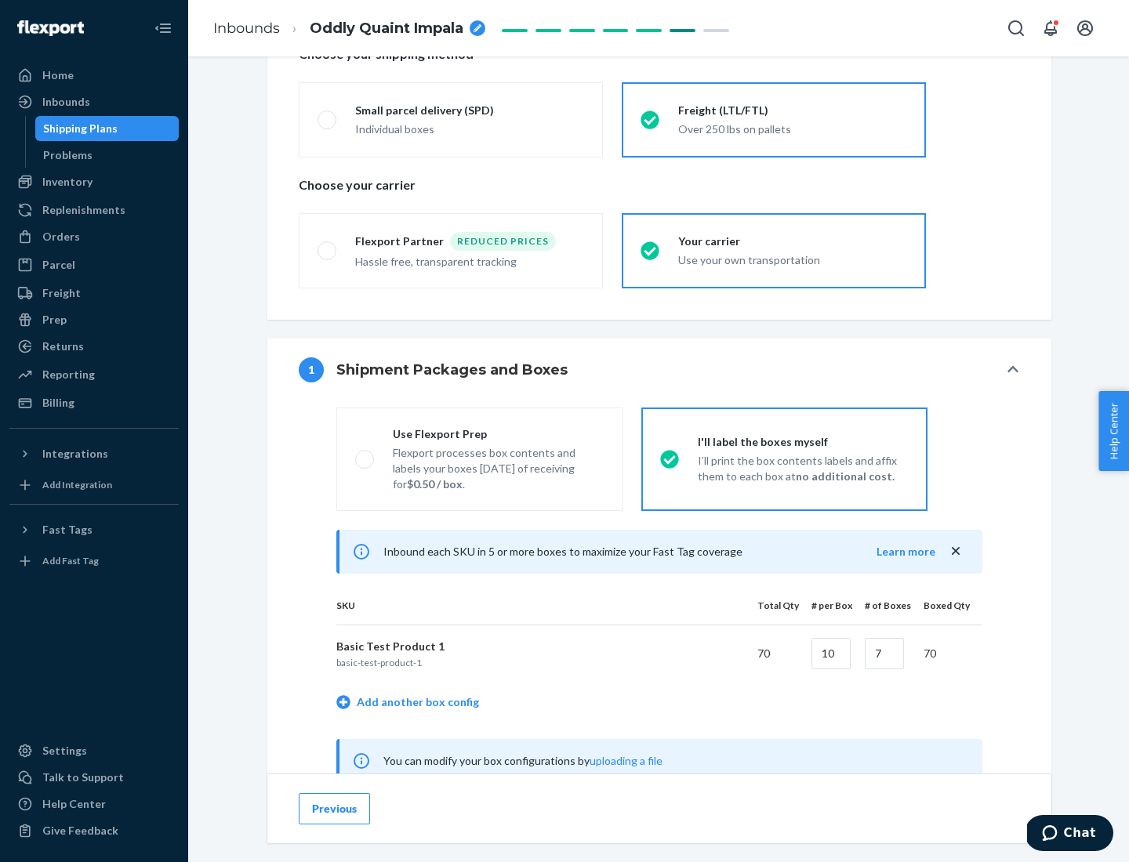
scroll to position [490, 0]
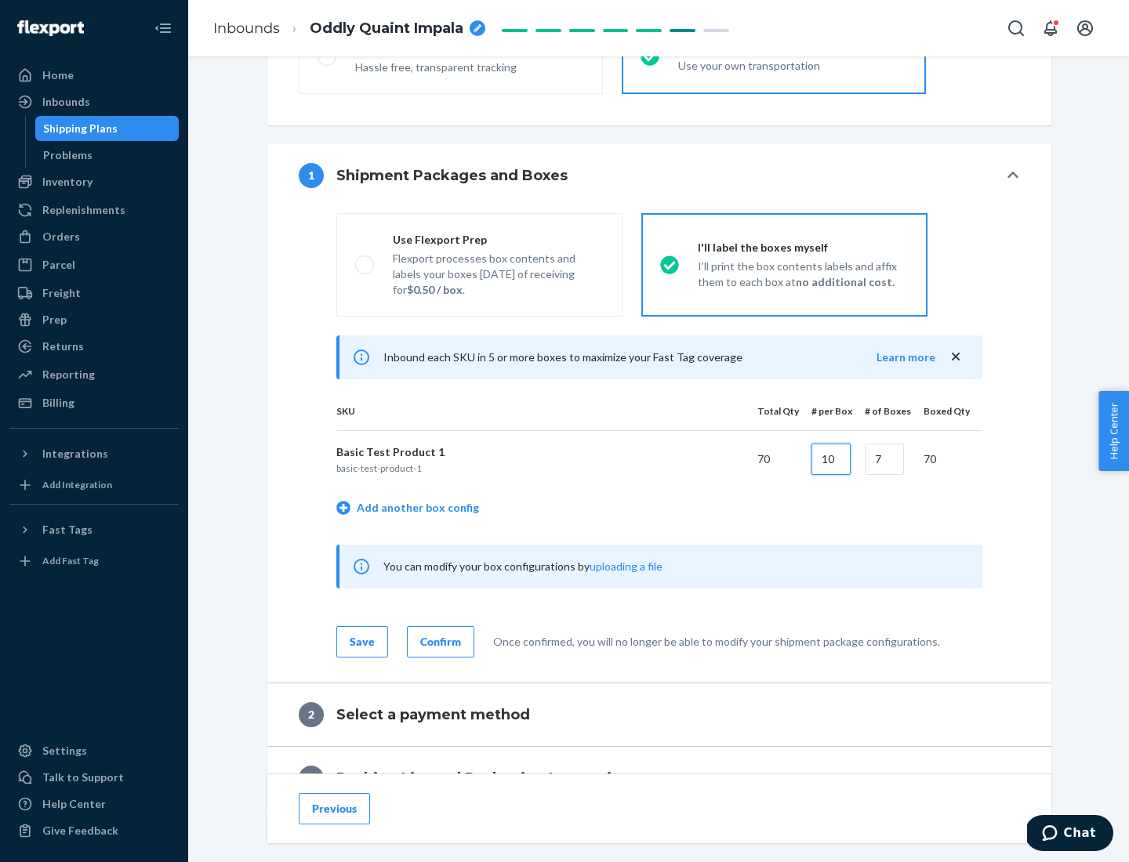
type input "10"
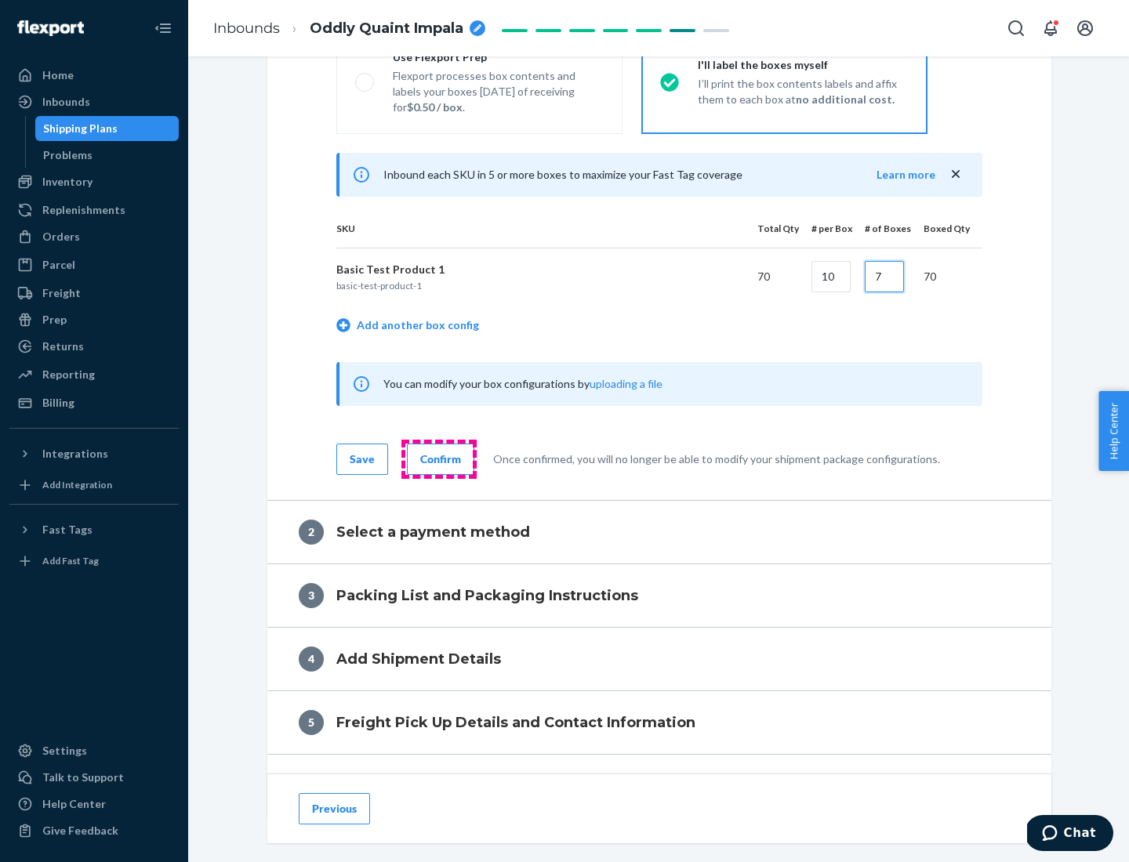
type input "7"
click at [438, 459] on div "Confirm" at bounding box center [440, 459] width 41 height 16
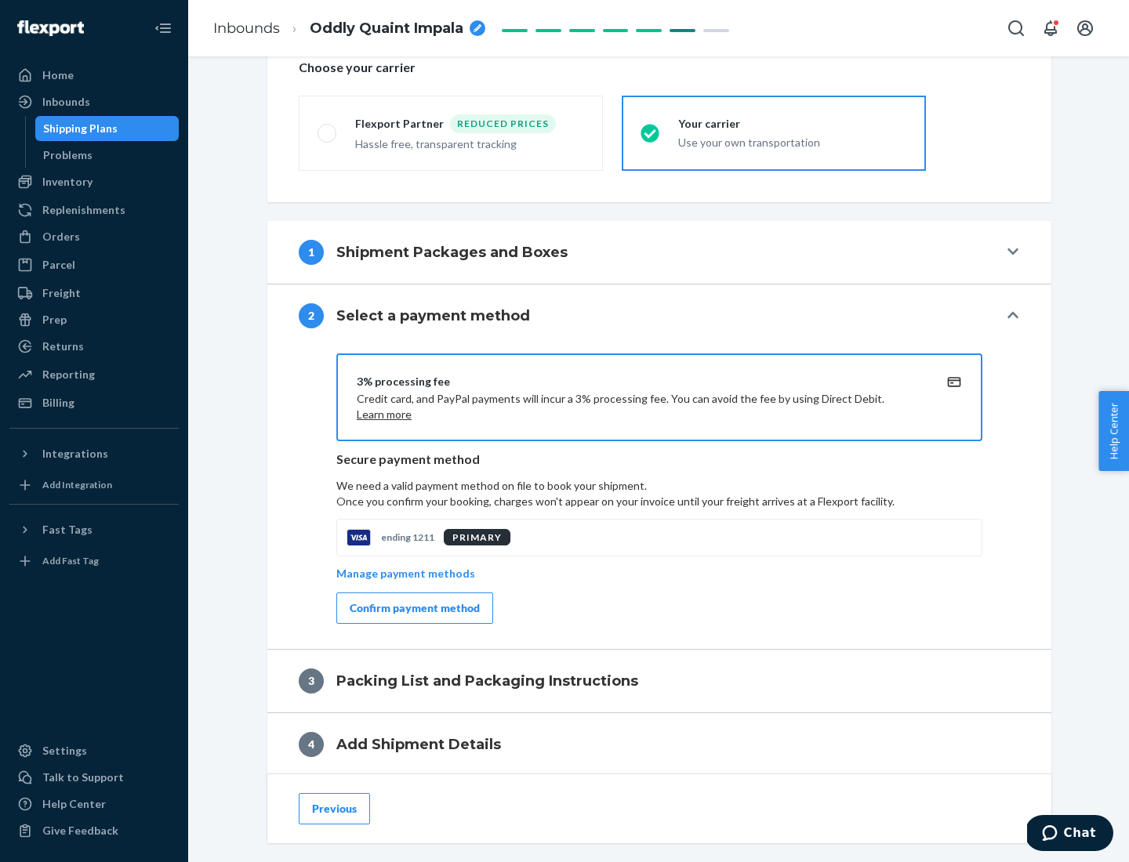
scroll to position [562, 0]
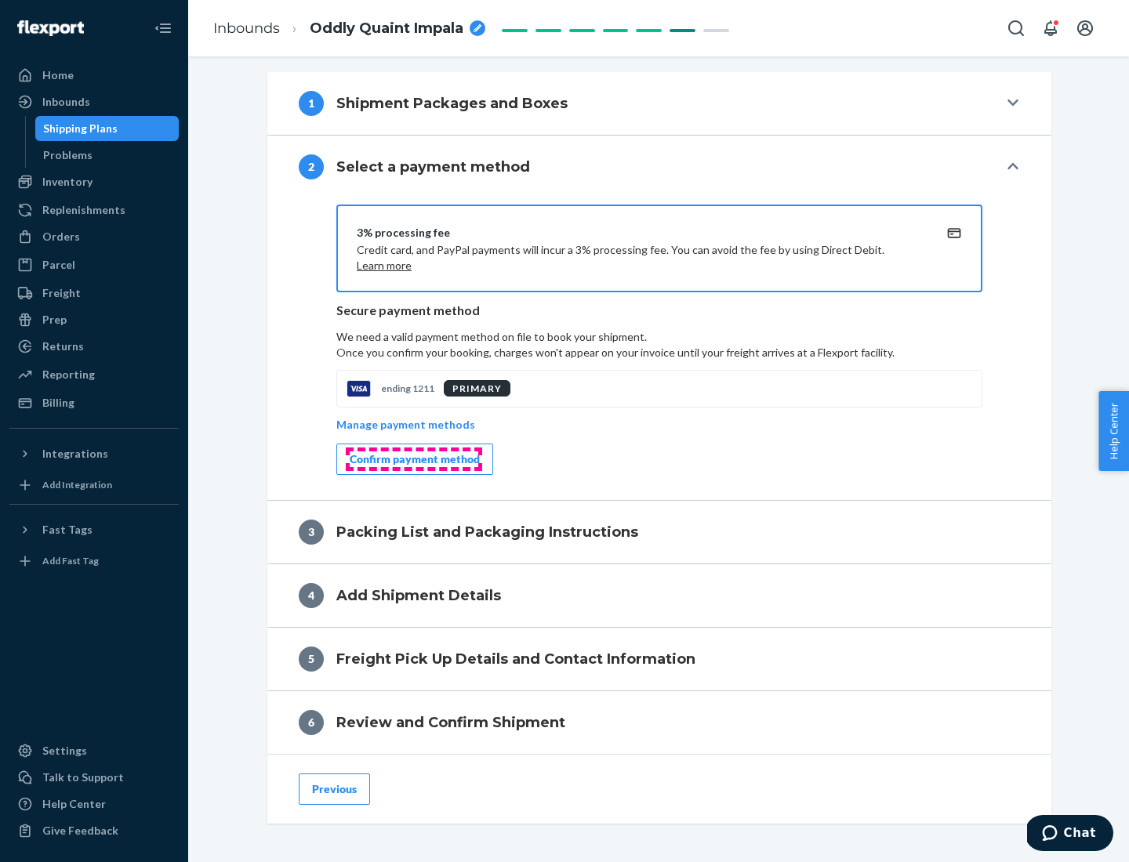
click at [413, 459] on div "Confirm payment method" at bounding box center [415, 459] width 130 height 16
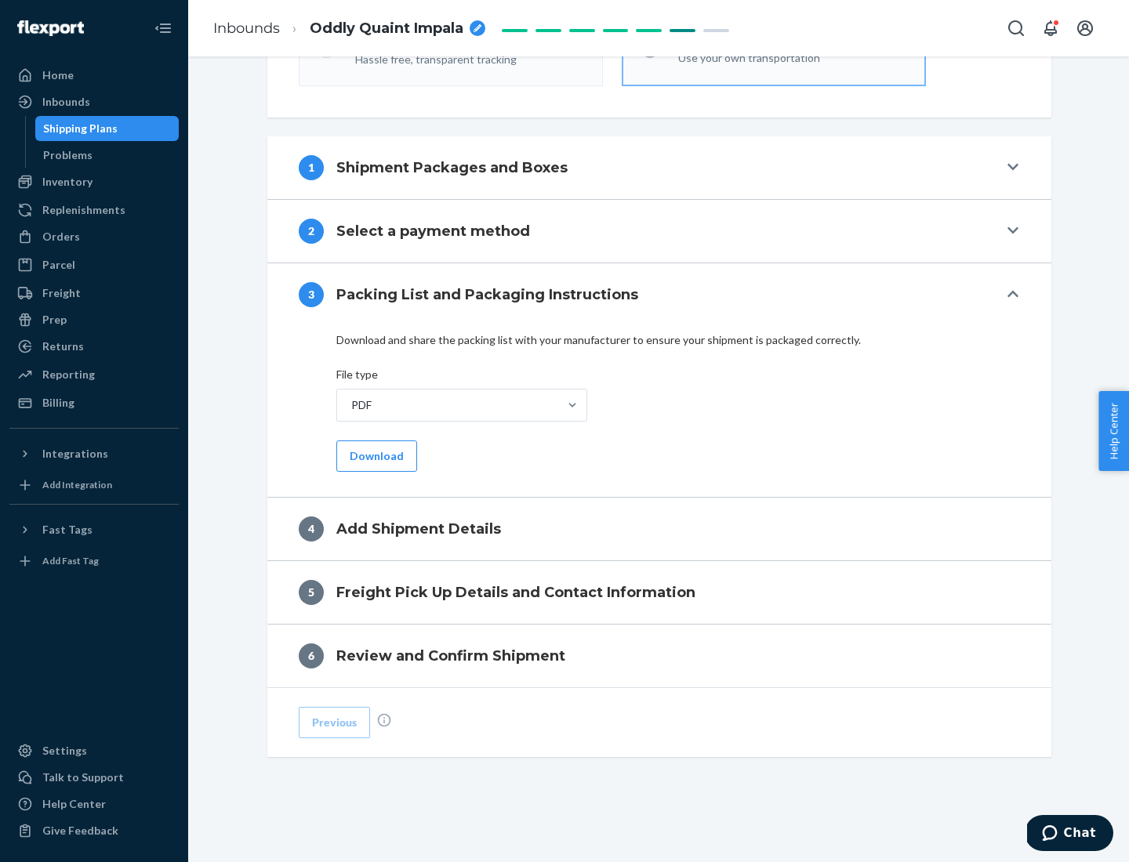
scroll to position [495, 0]
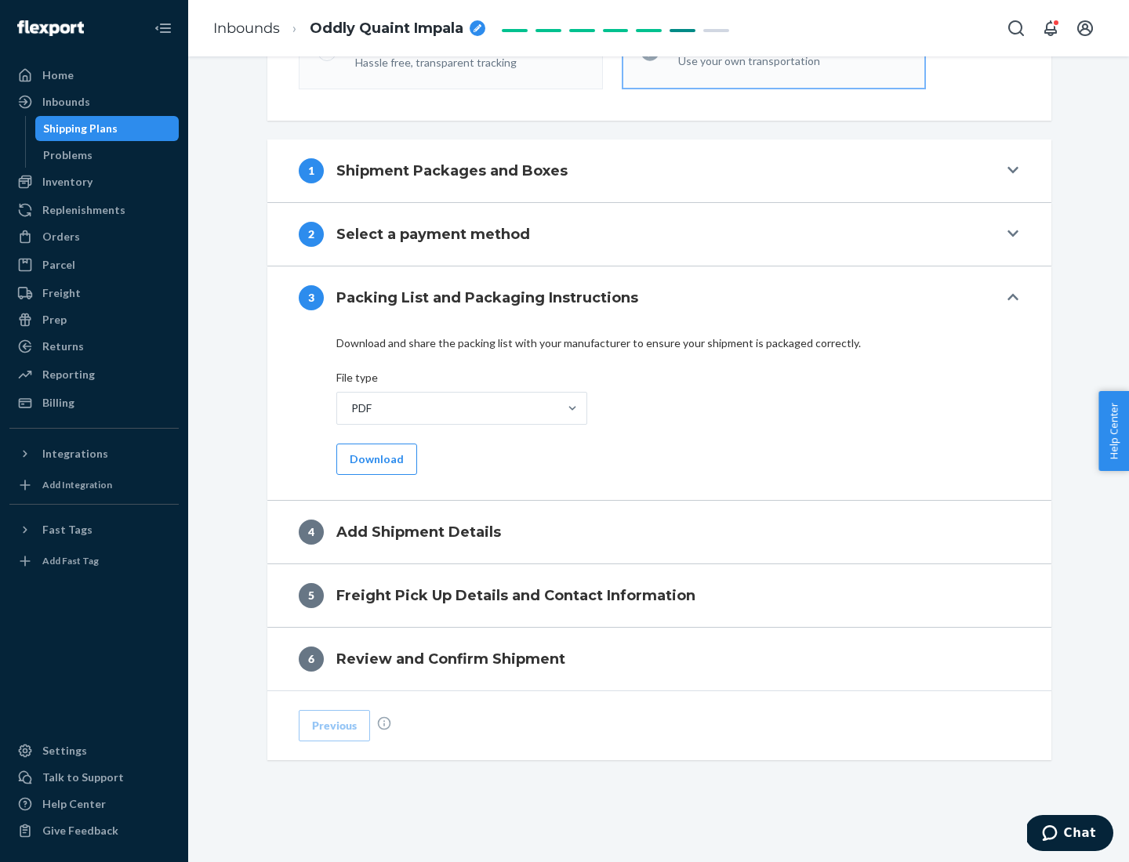
click at [375, 459] on button "Download" at bounding box center [376, 459] width 81 height 31
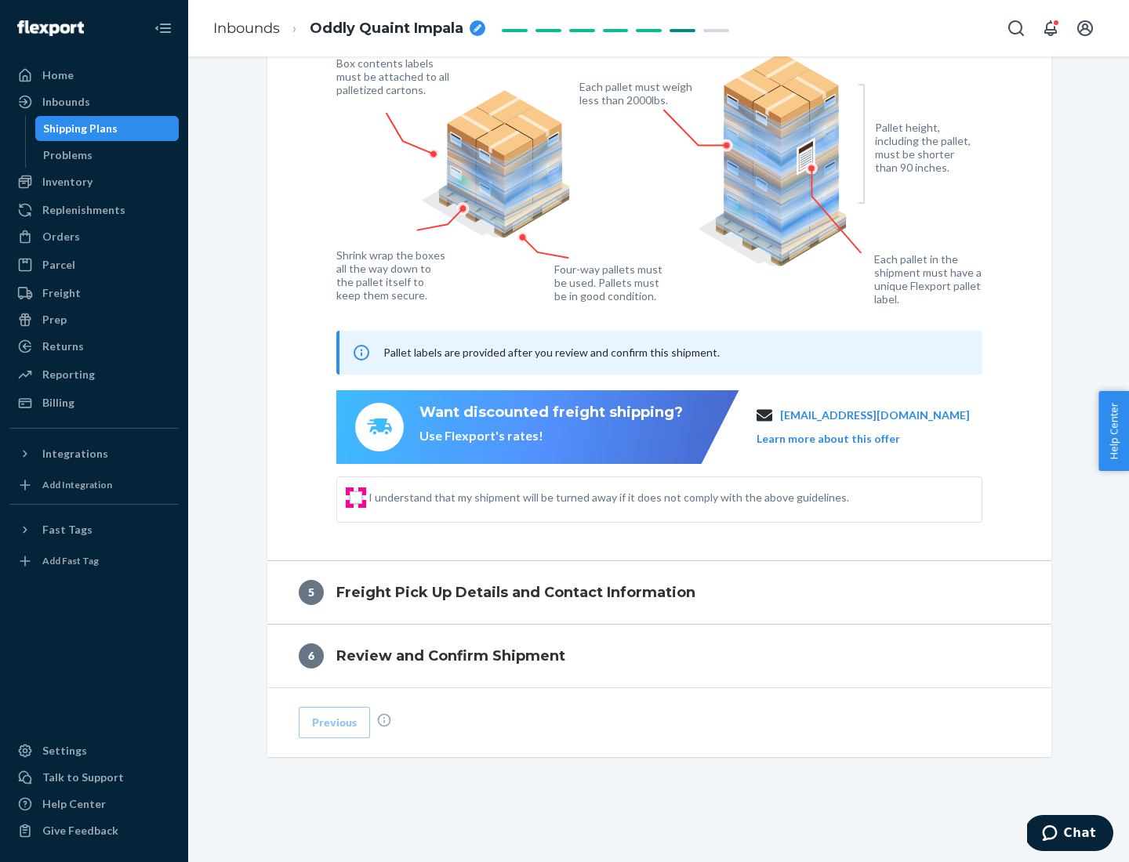
click at [356, 497] on input "I understand that my shipment will be turned away if it does not comply with th…" at bounding box center [356, 497] width 13 height 13
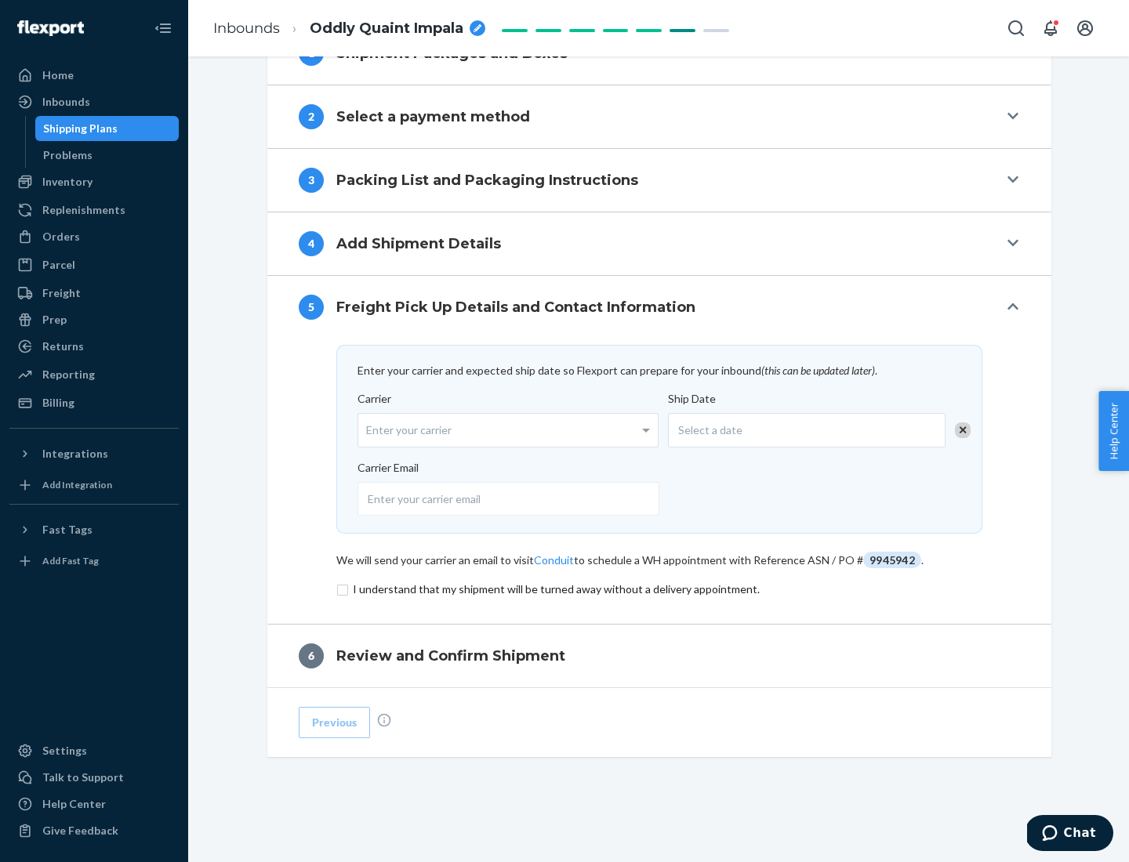
click at [659, 589] on input "checkbox" at bounding box center [659, 589] width 646 height 19
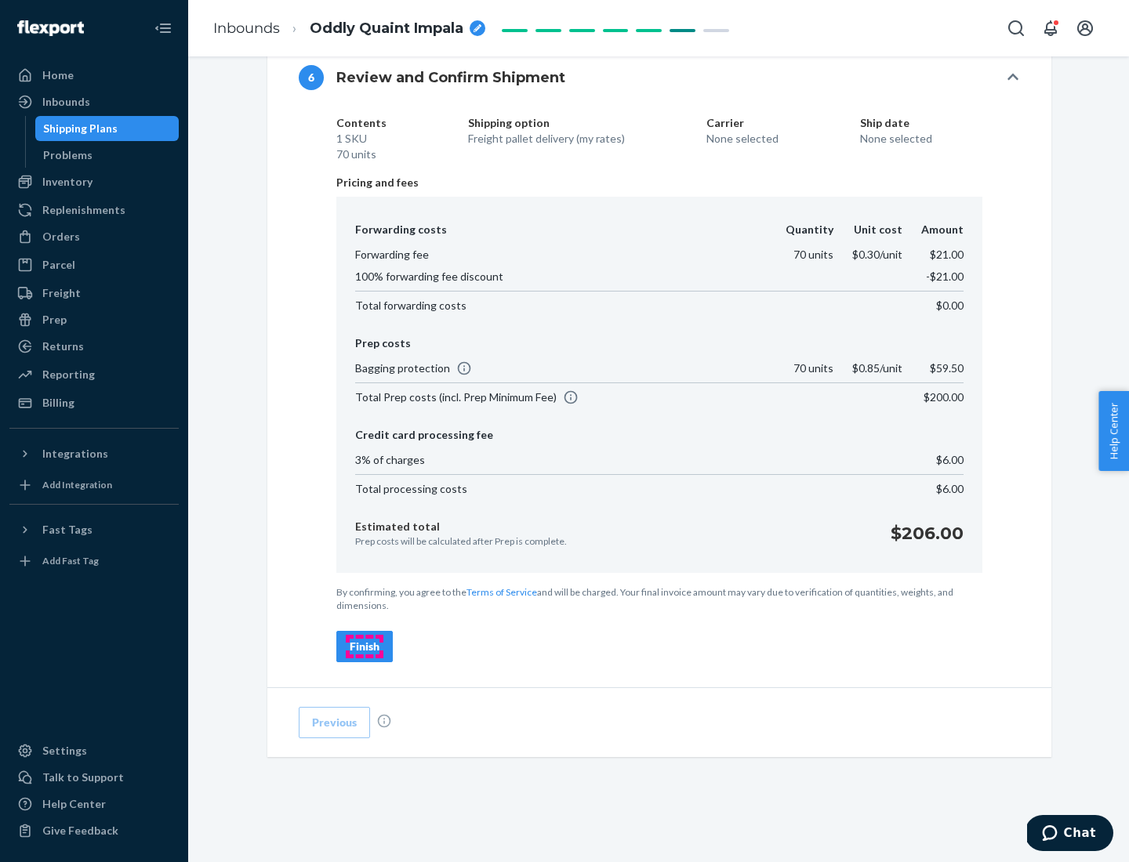
click at [364, 647] on div "Finish" at bounding box center [365, 647] width 30 height 16
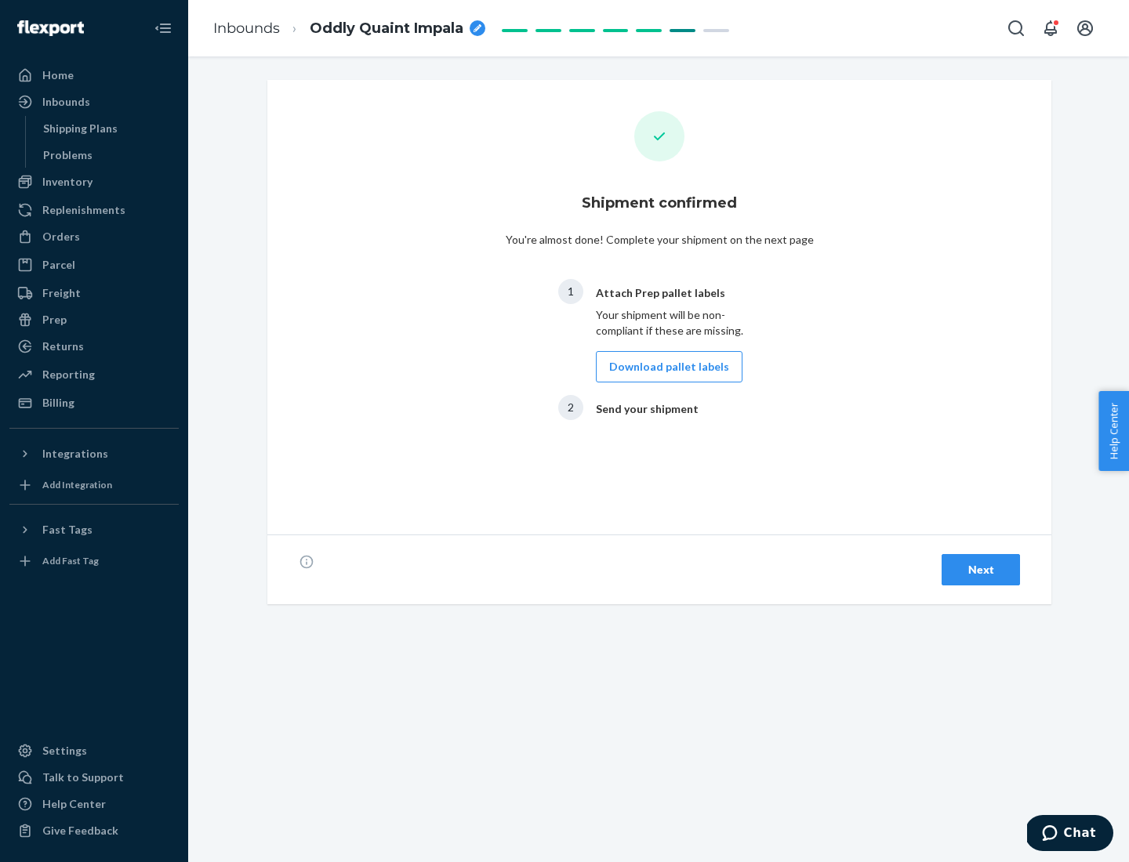
click at [665, 367] on button "Download pallet labels" at bounding box center [669, 366] width 147 height 31
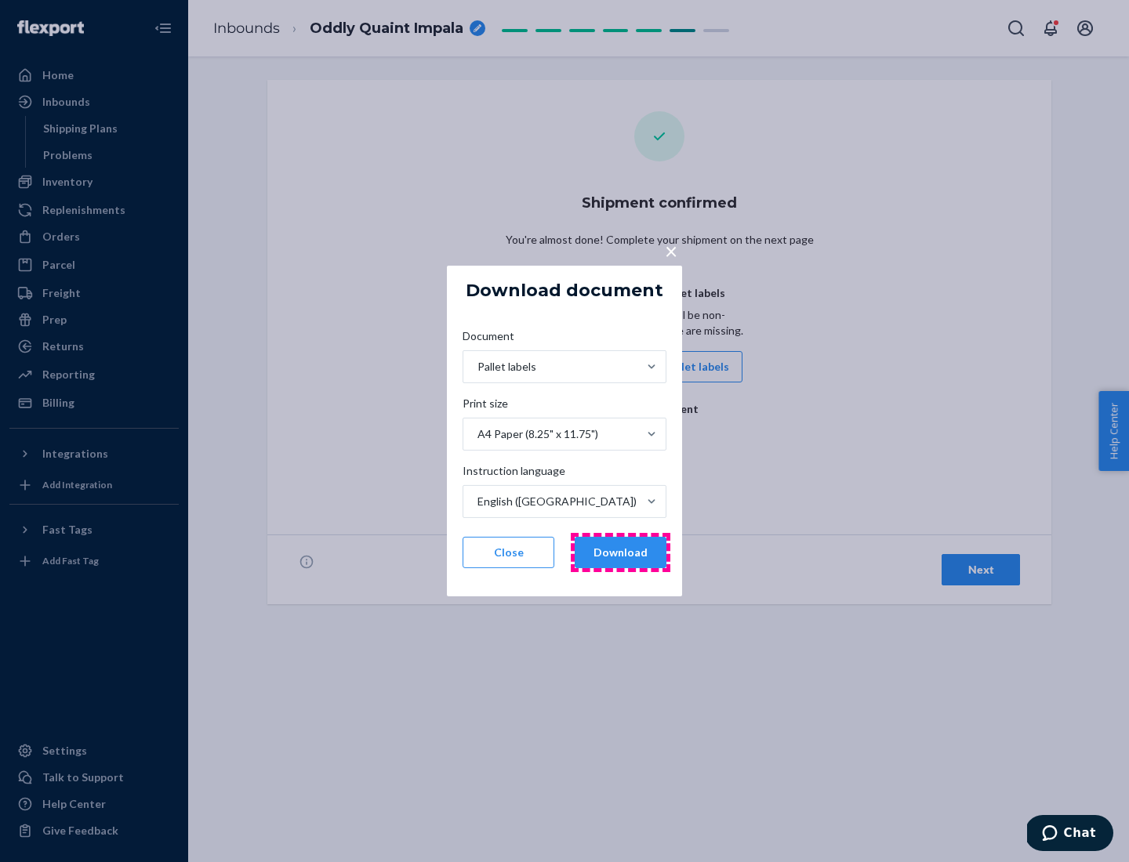
click at [620, 553] on button "Download" at bounding box center [621, 552] width 92 height 31
click at [670, 250] on span "×" at bounding box center [671, 250] width 13 height 27
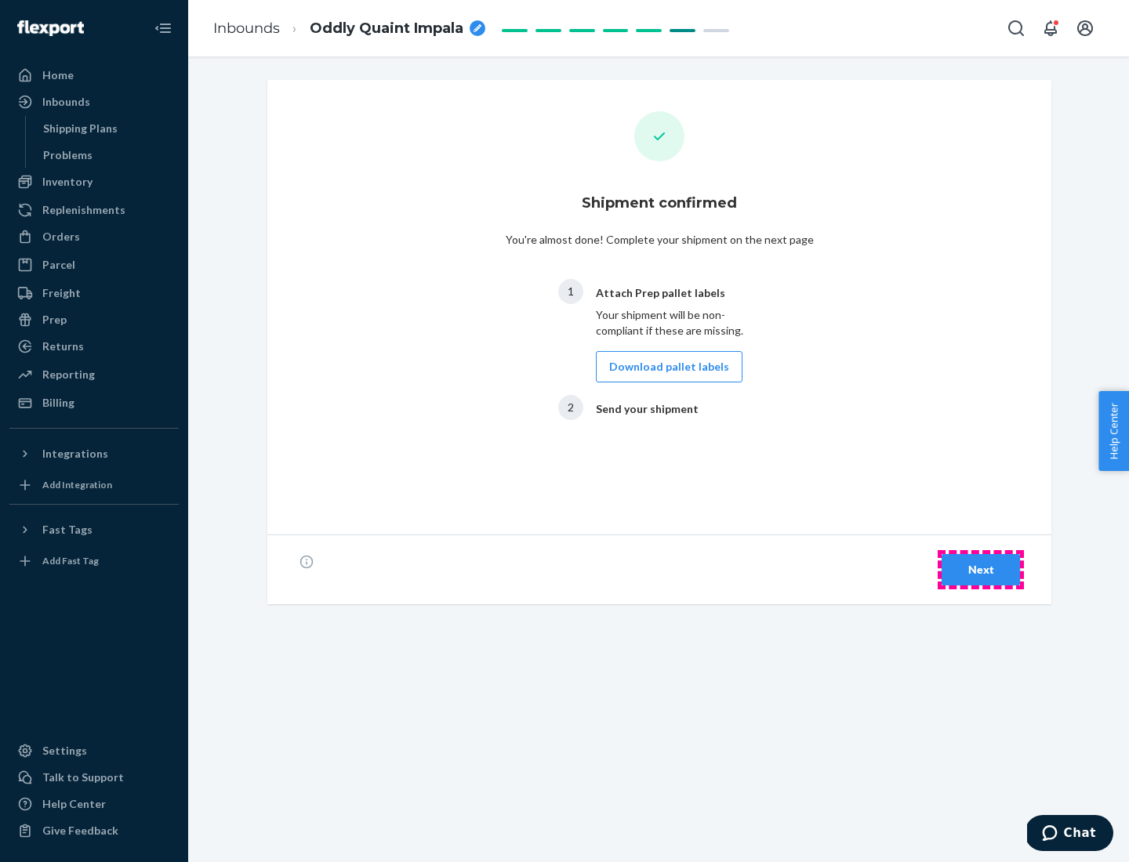
click at [981, 570] on div "Next" at bounding box center [981, 570] width 52 height 16
